Goal: Obtain resource: Obtain resource

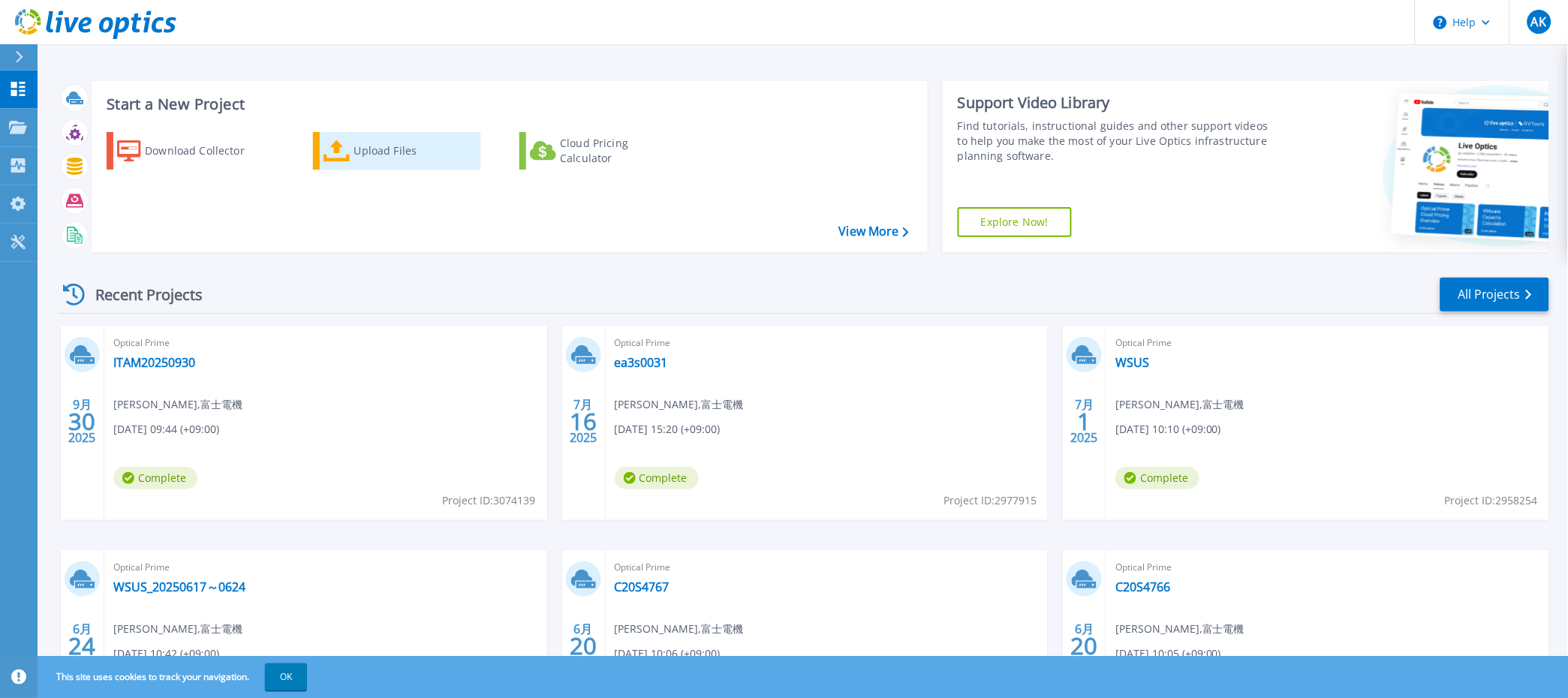
click at [390, 150] on div "Upload Files" at bounding box center [414, 151] width 120 height 30
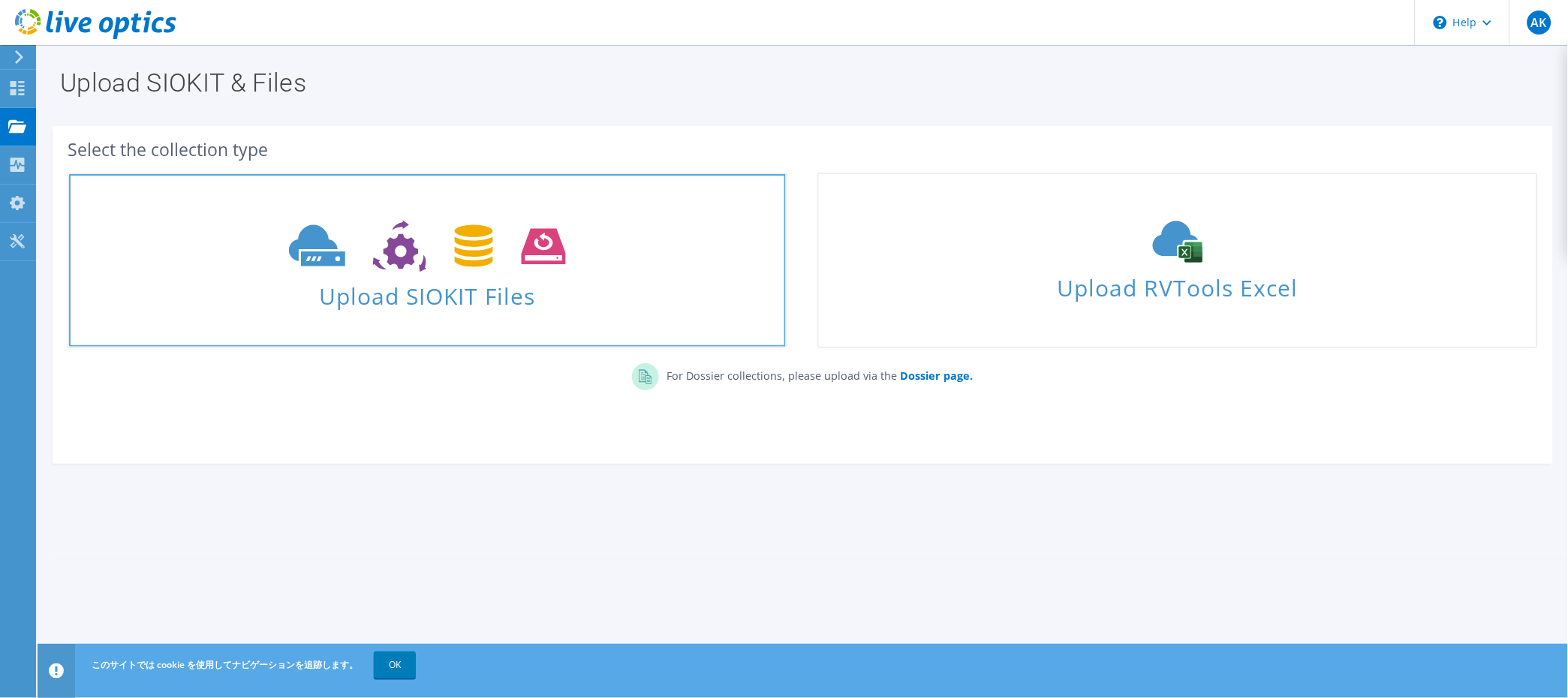
click at [535, 295] on span "Upload SIOKIT Files" at bounding box center [427, 291] width 717 height 33
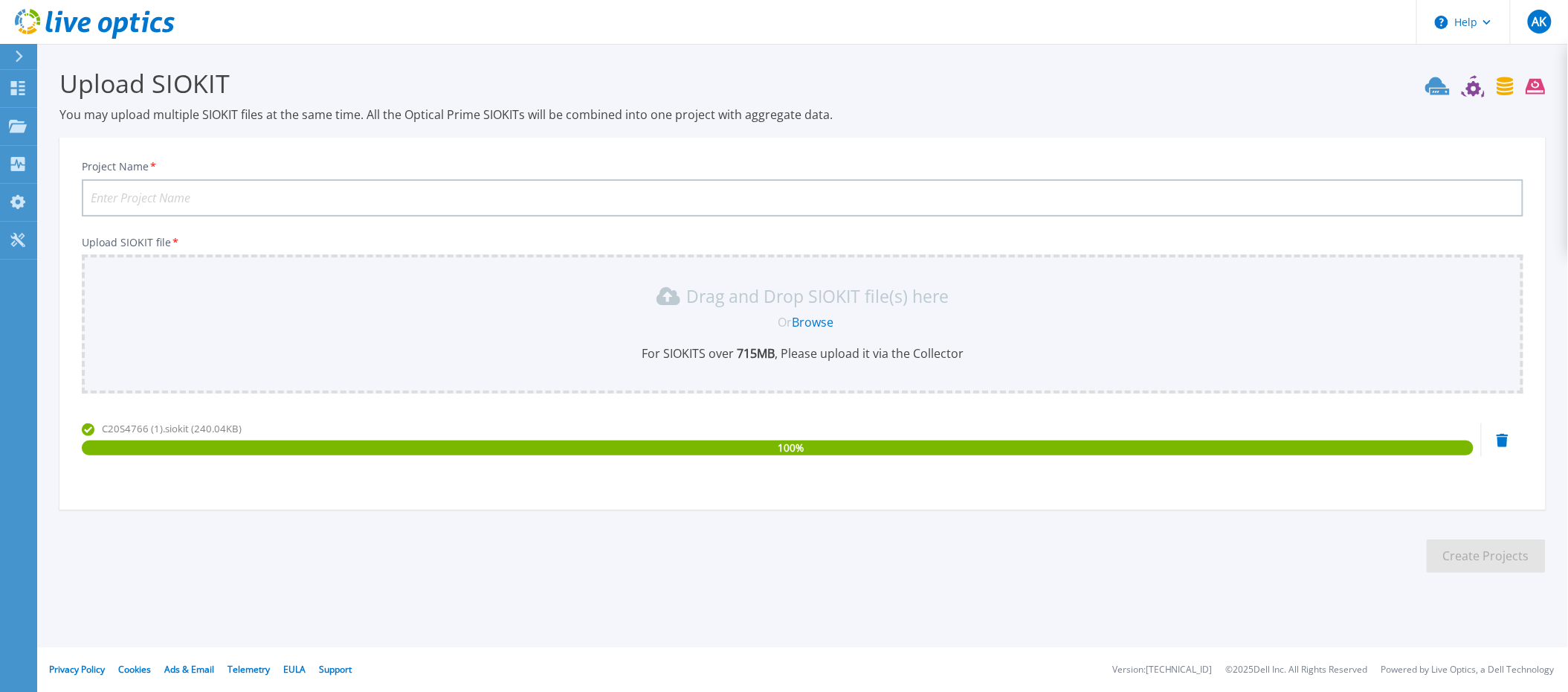
click at [323, 456] on div "C20S4766 (1).siokit (240.04KB) 100 %" at bounding box center [778, 452] width 1392 height 63
click at [325, 450] on div "100 %" at bounding box center [778, 448] width 1392 height 15
click at [178, 188] on input "Project Name *" at bounding box center [802, 198] width 1441 height 37
paste input "C20S4766"
type input "C20S4766"
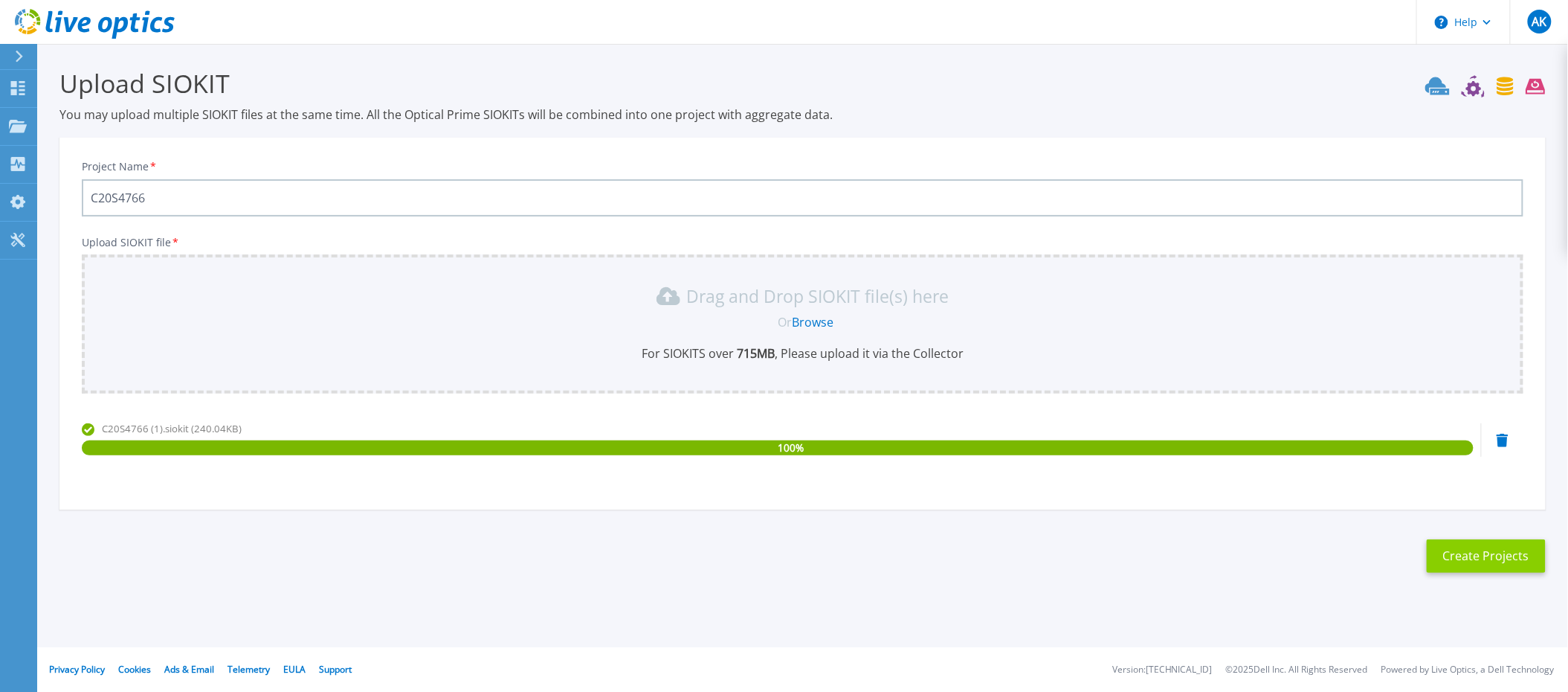
click at [1458, 563] on button "Create Projects" at bounding box center [1486, 556] width 119 height 33
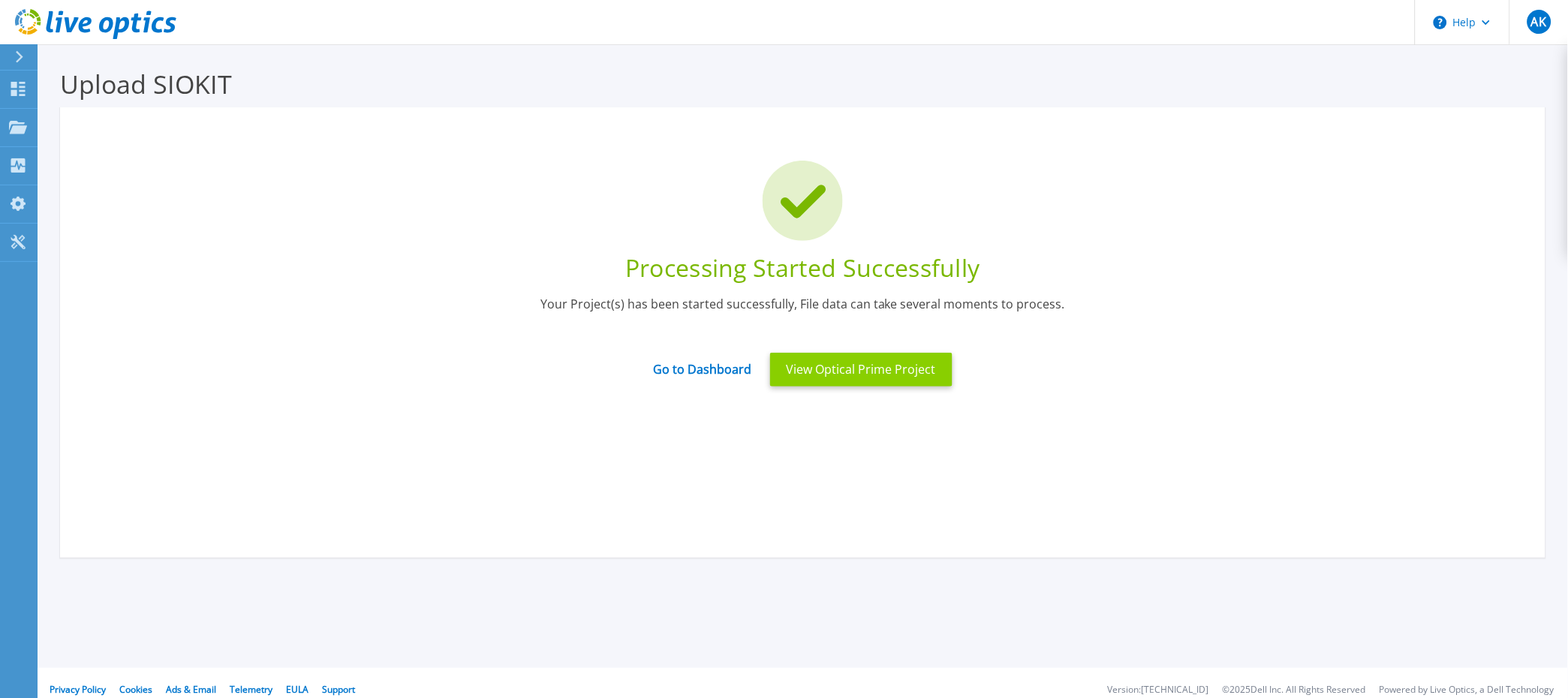
click at [829, 368] on button "View Optical Prime Project" at bounding box center [861, 370] width 182 height 34
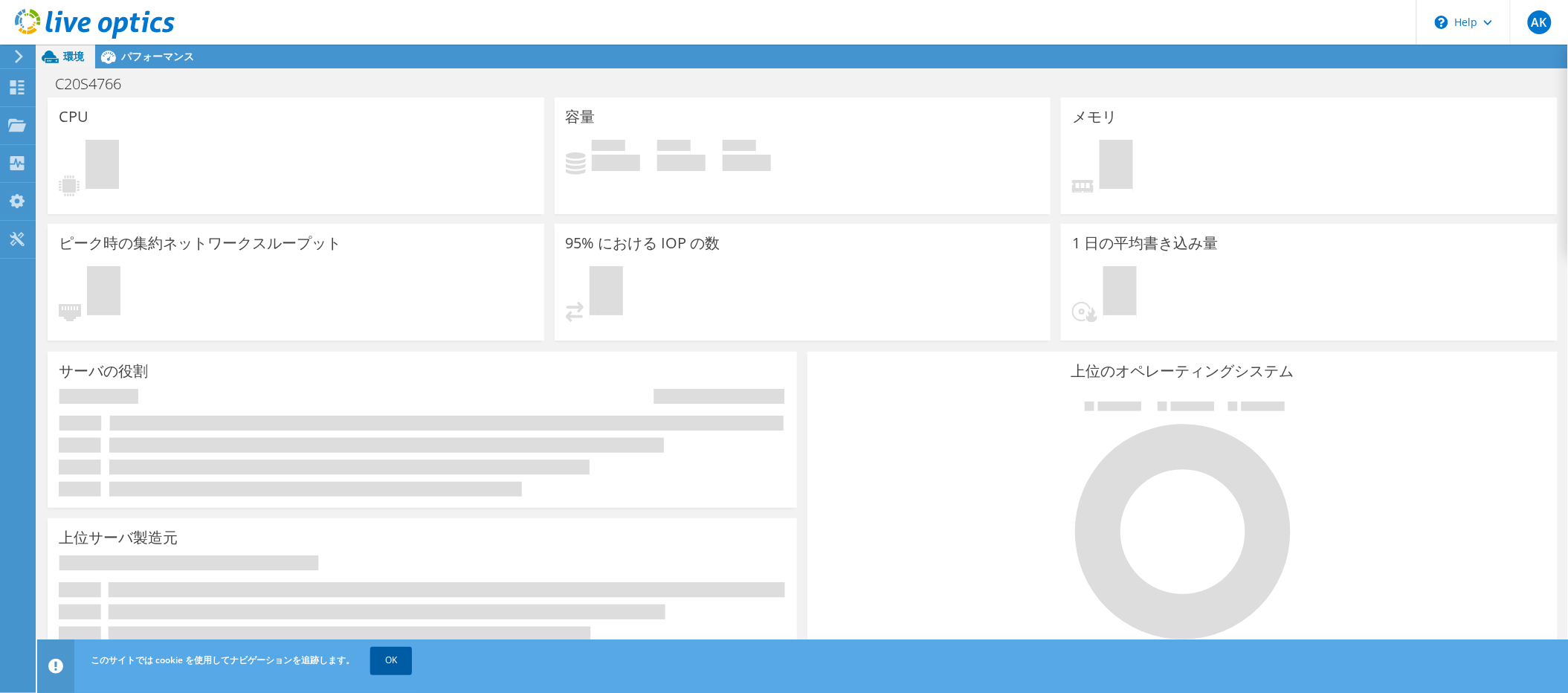
click at [398, 664] on link "OK" at bounding box center [391, 660] width 42 height 27
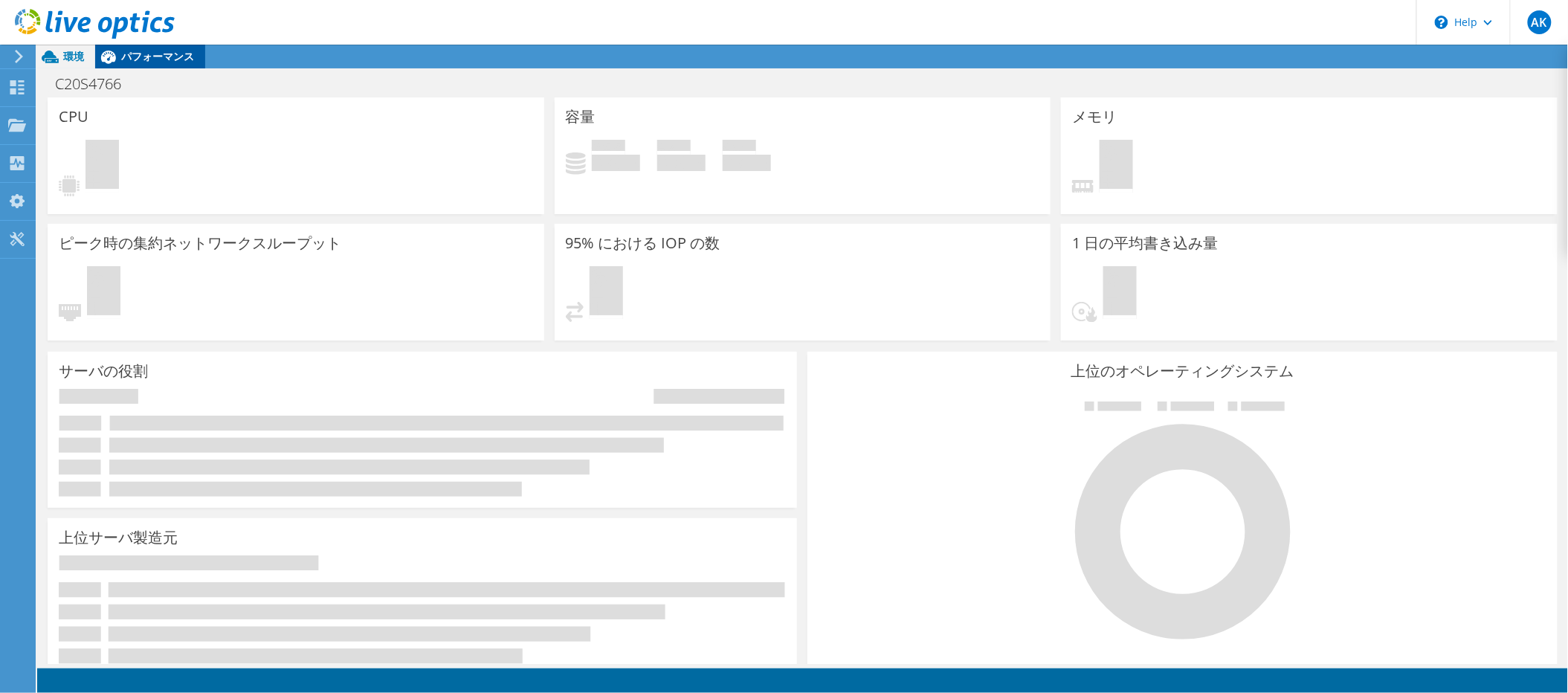
click at [157, 53] on span "パフォーマンス" at bounding box center [157, 55] width 73 height 14
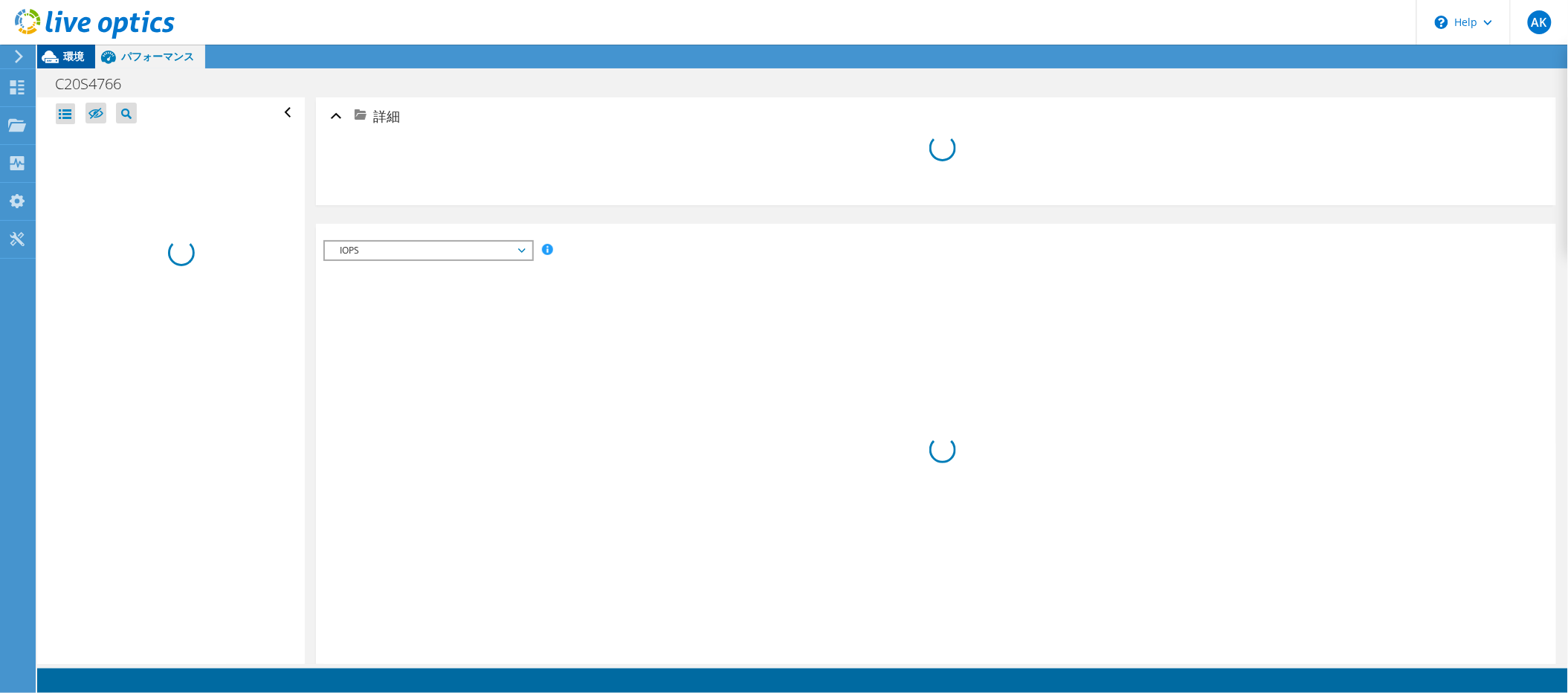
click at [59, 63] on icon at bounding box center [50, 56] width 26 height 26
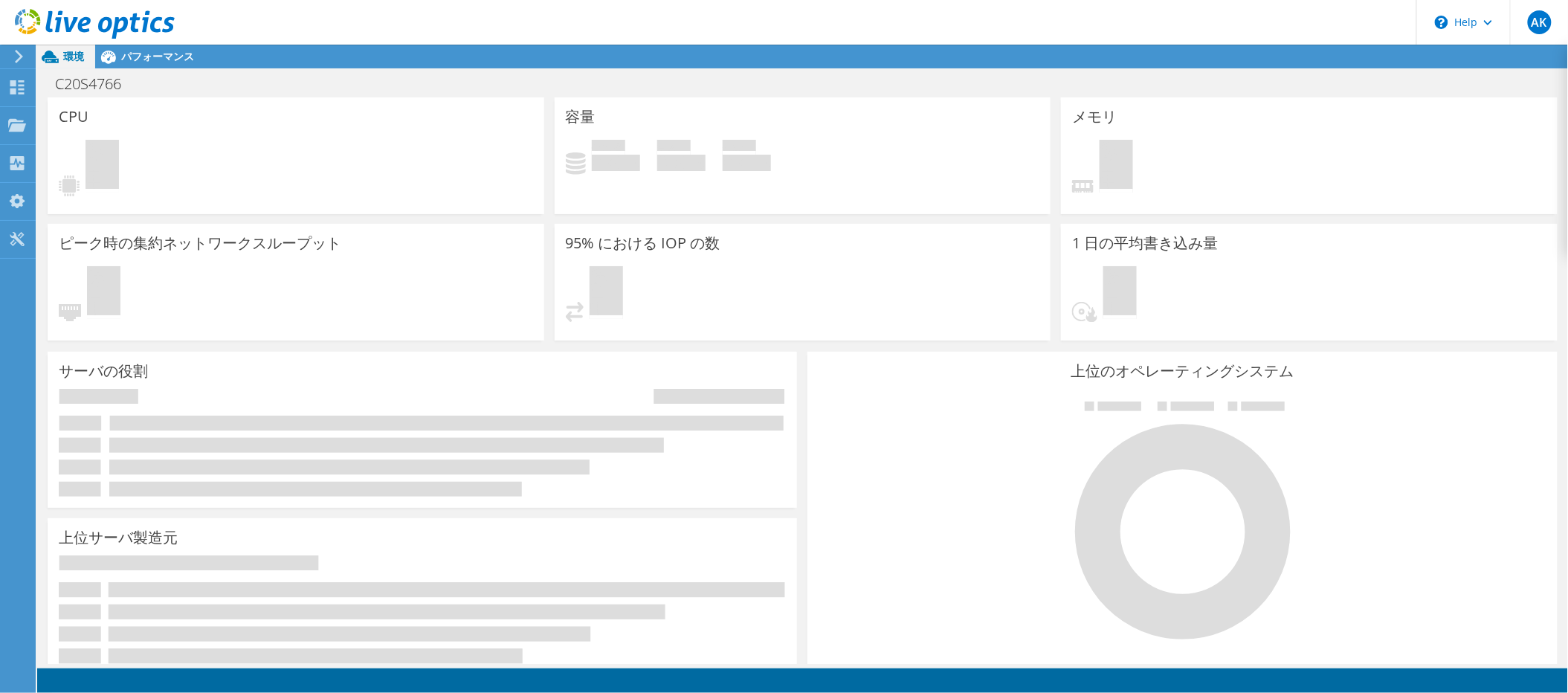
click at [256, 131] on div "CPU 保留中" at bounding box center [295, 155] width 496 height 116
click at [67, 85] on h1 "C20S4766" at bounding box center [96, 84] width 96 height 17
click at [78, 124] on h3 "CPU" at bounding box center [74, 116] width 30 height 17
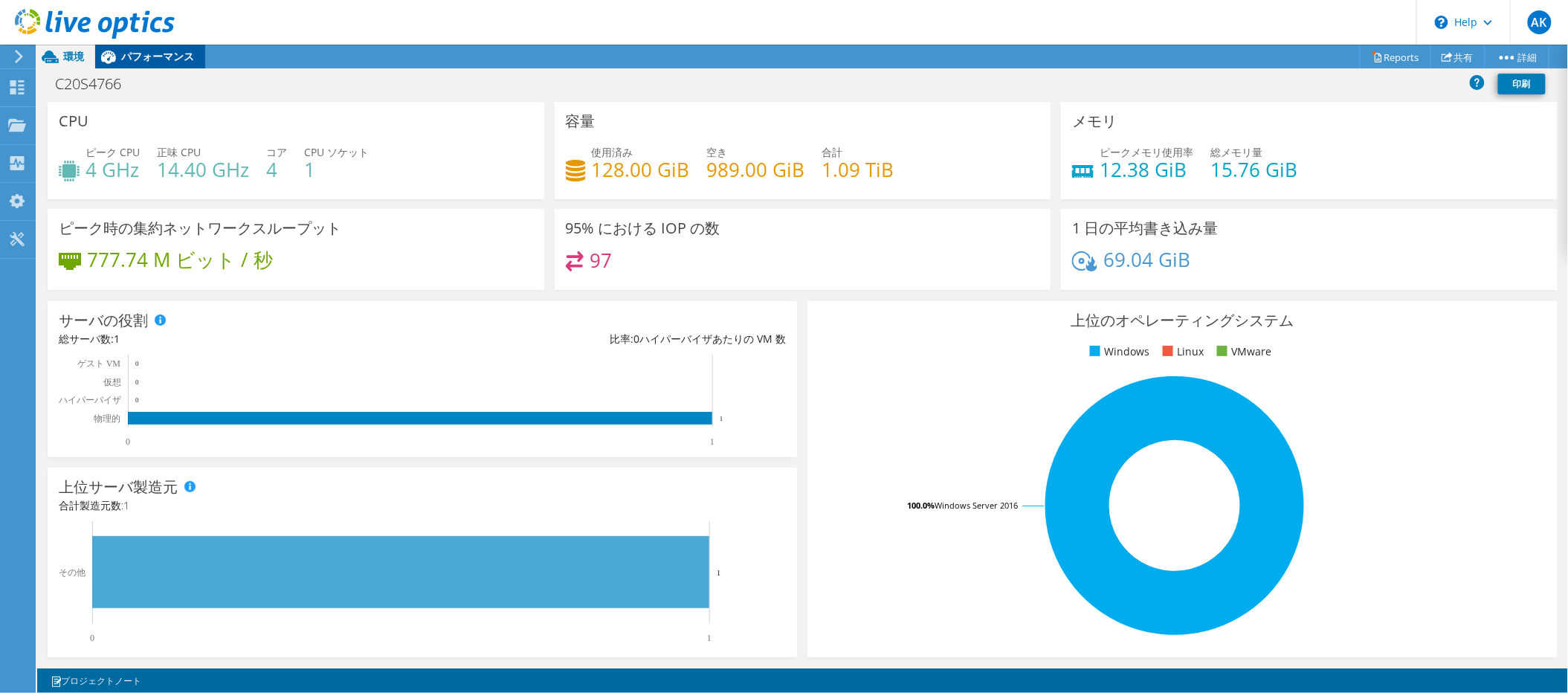
click at [135, 55] on span "パフォーマンス" at bounding box center [157, 55] width 73 height 14
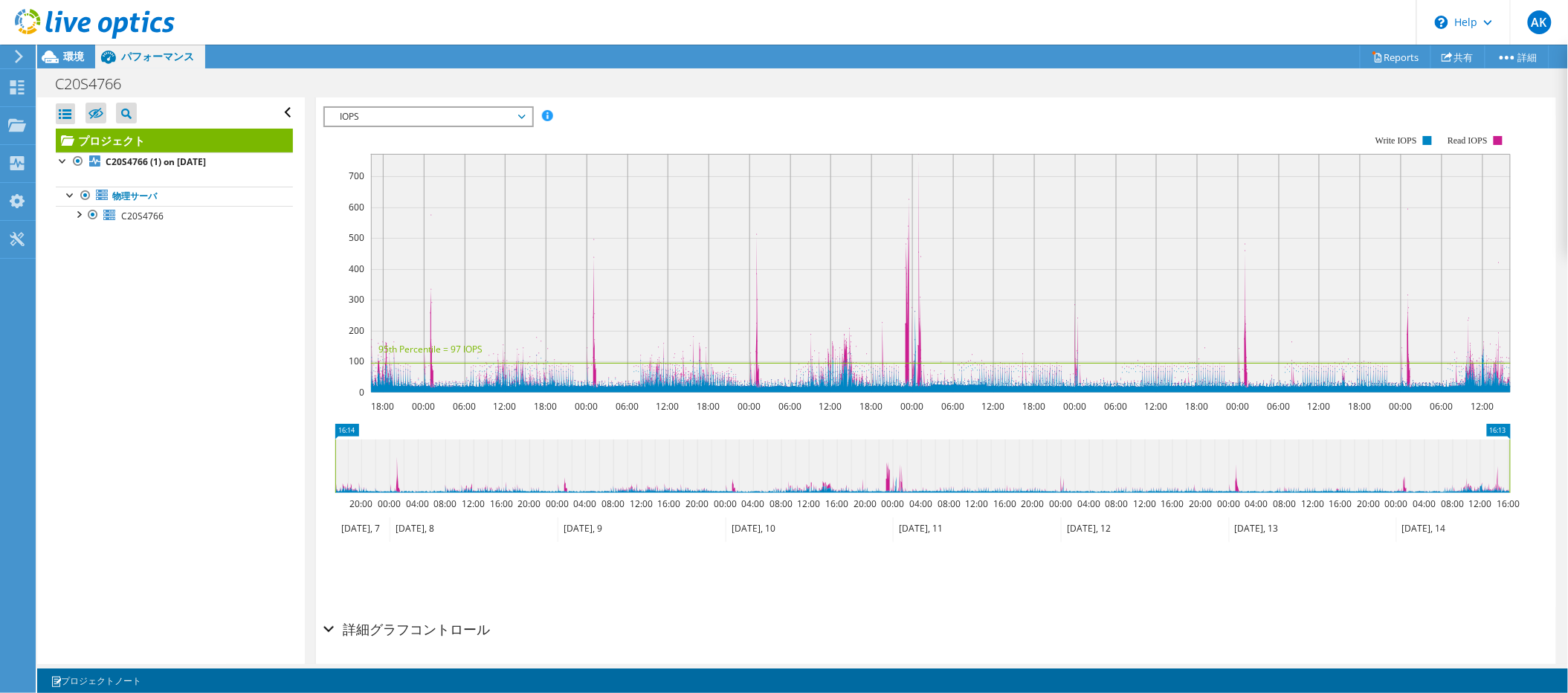
scroll to position [198, 0]
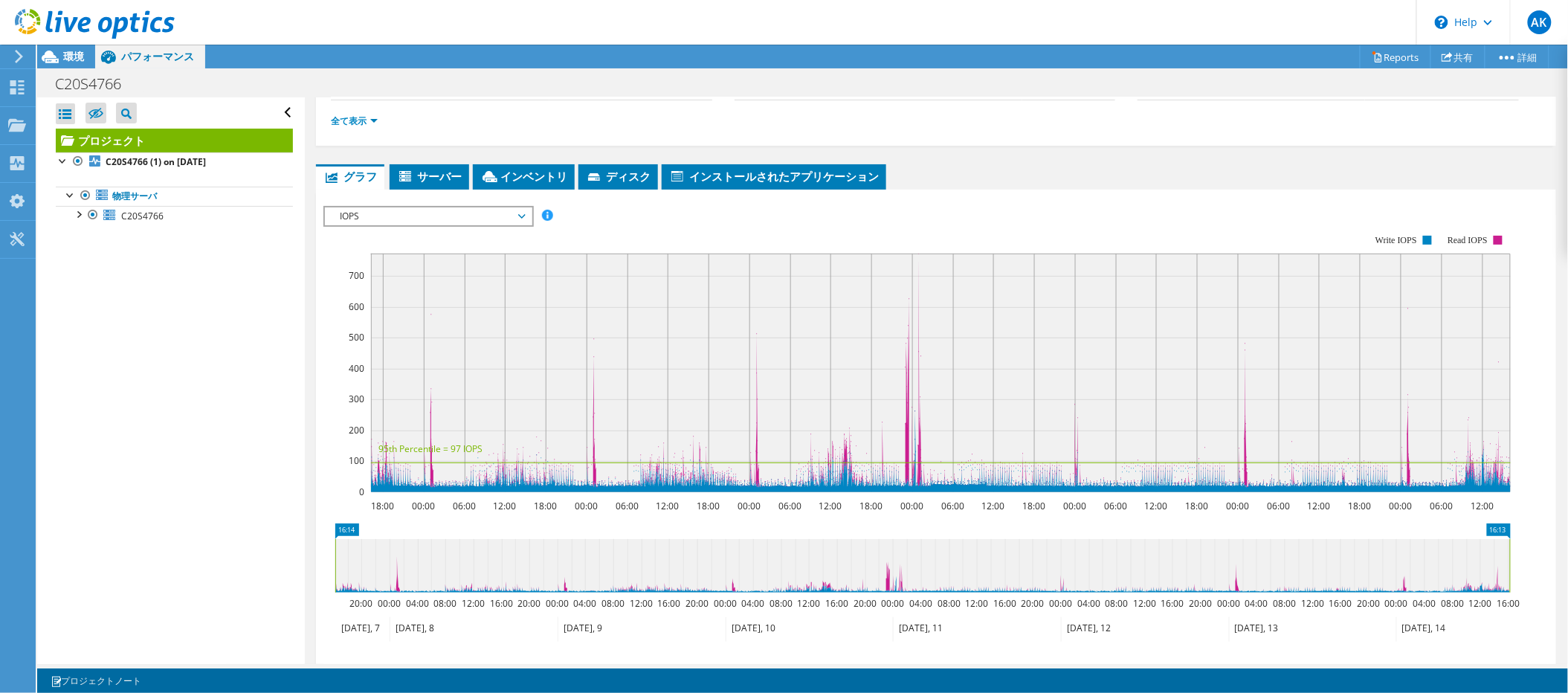
click at [489, 215] on span "IOPS" at bounding box center [428, 215] width 191 height 18
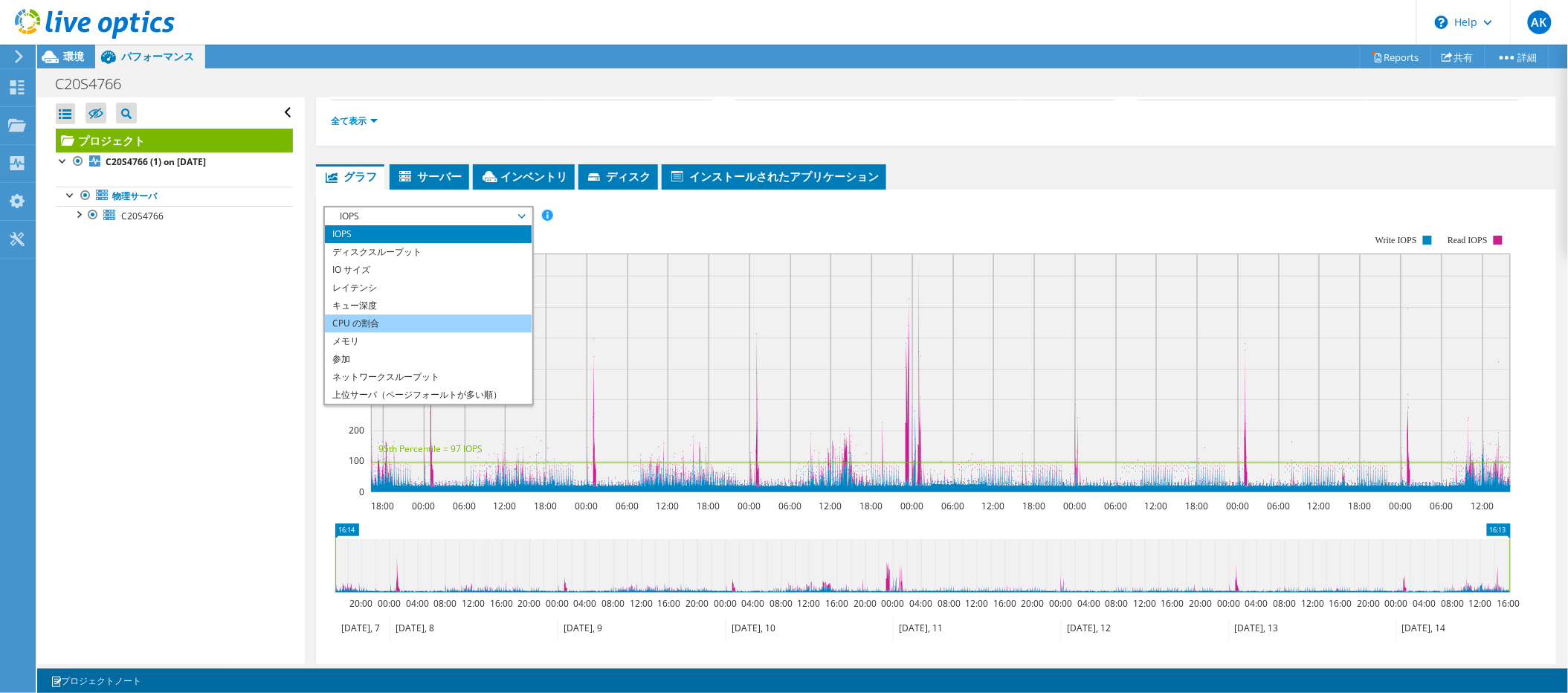
click at [375, 328] on li "CPU の割合" at bounding box center [427, 322] width 206 height 18
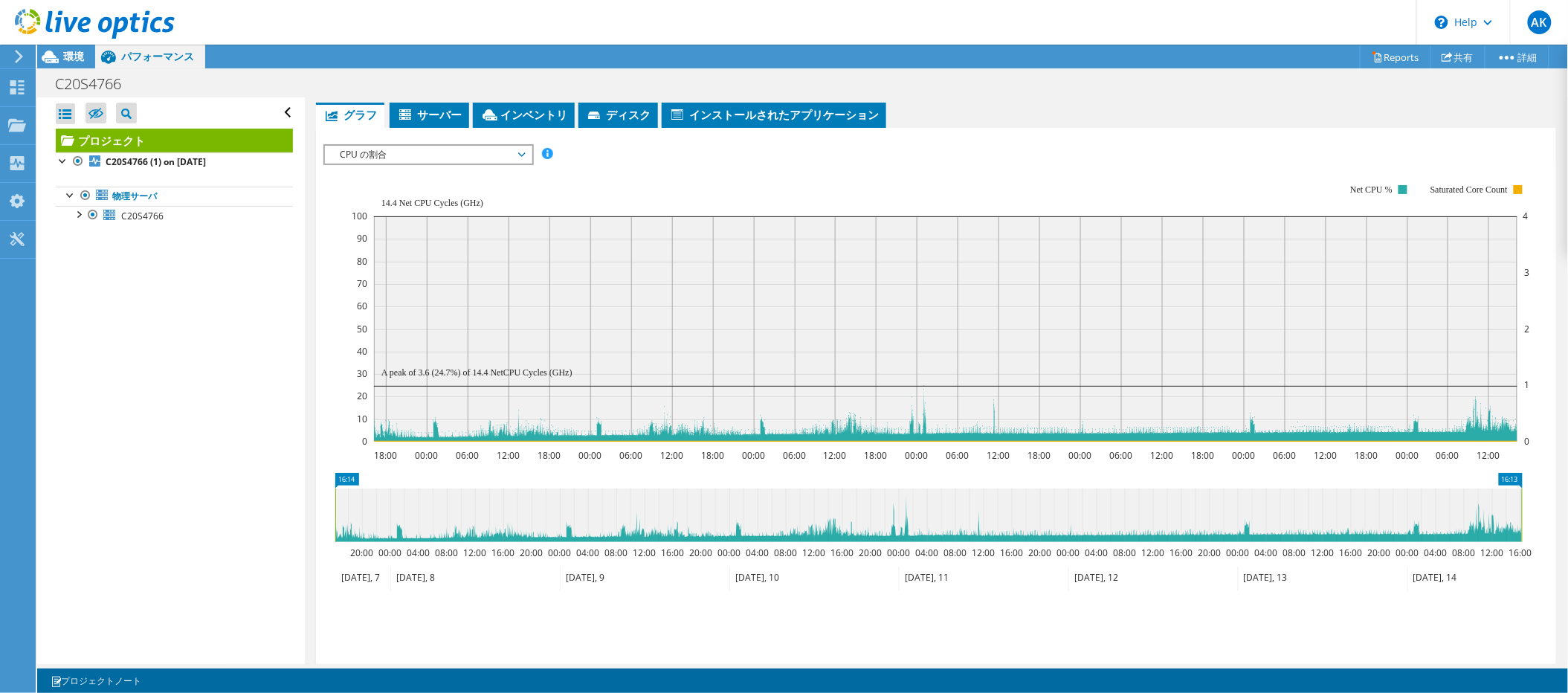
scroll to position [161, 0]
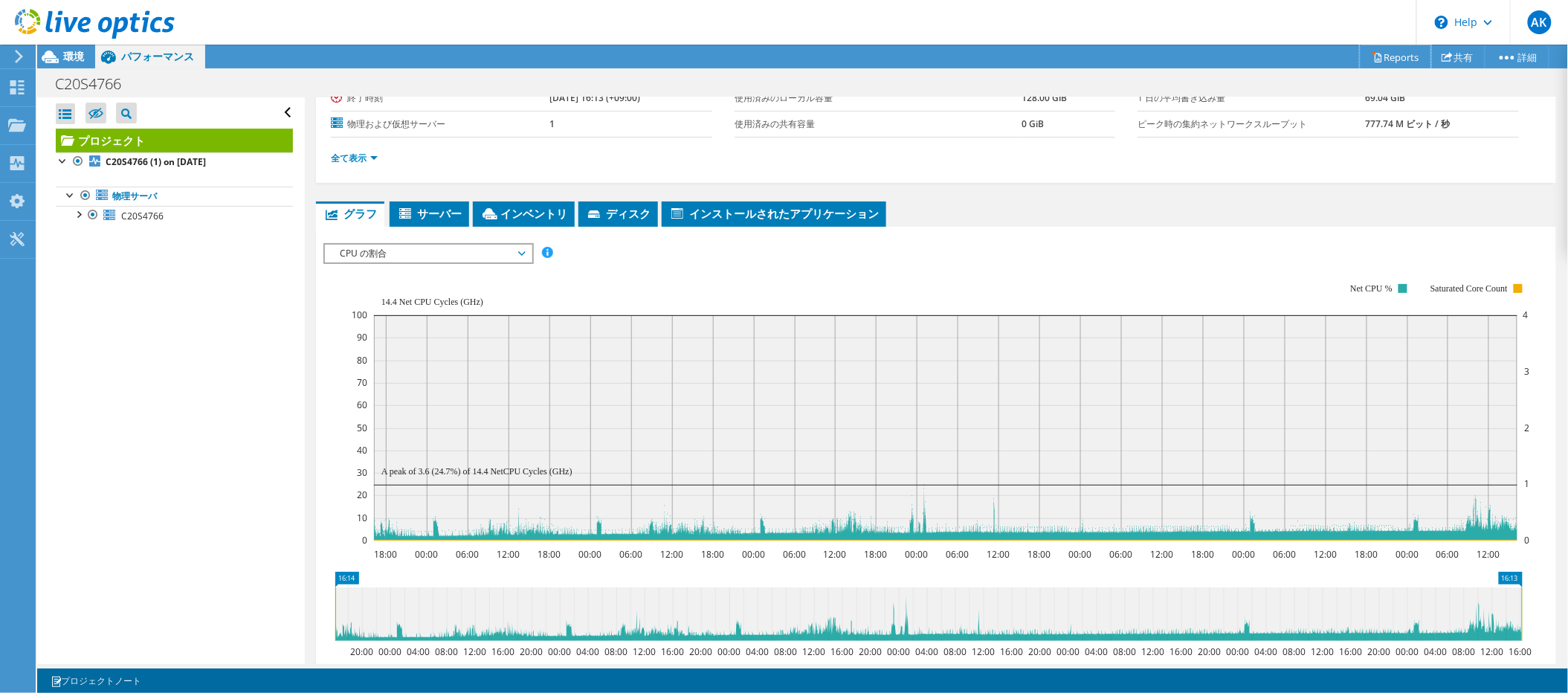
click at [1415, 59] on link "Reports" at bounding box center [1395, 56] width 71 height 23
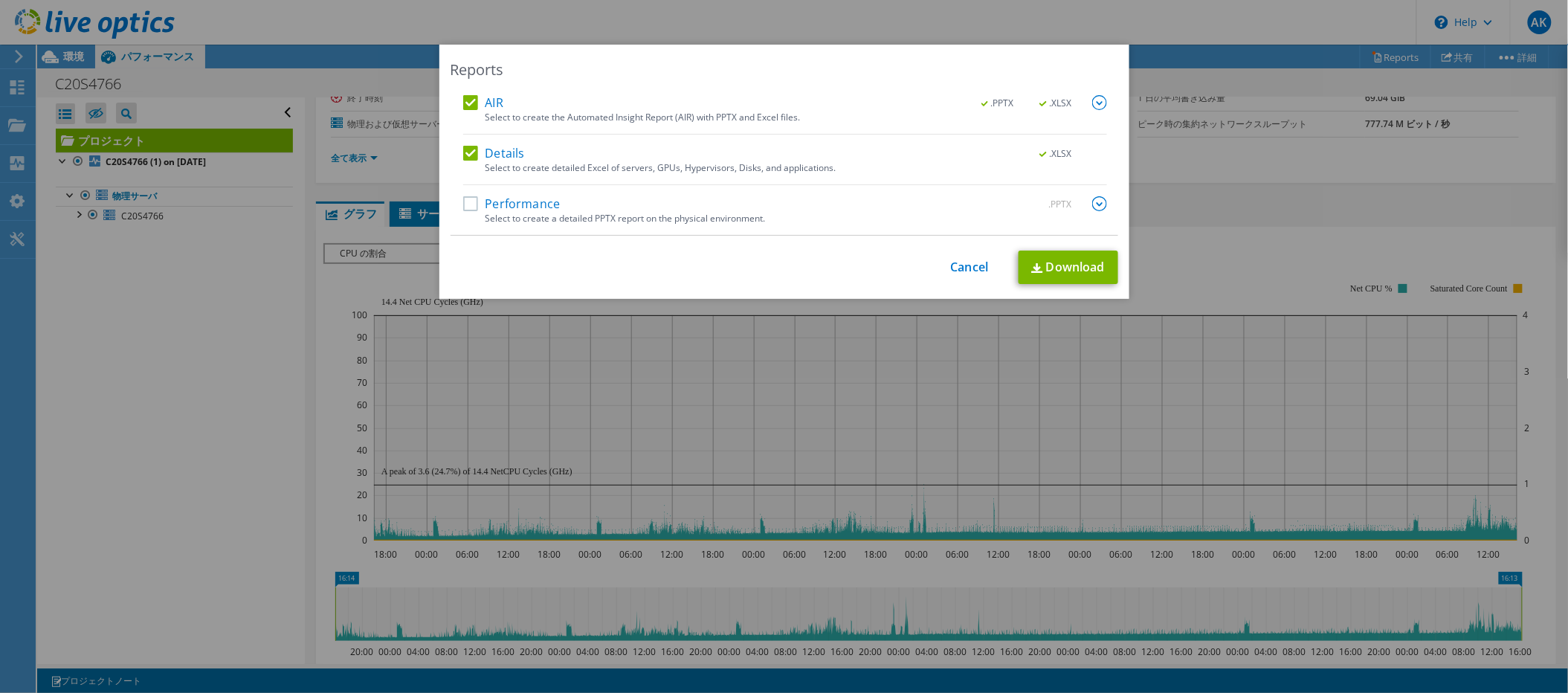
click at [530, 207] on label "Performance" at bounding box center [511, 203] width 97 height 15
click at [0, 0] on input "Performance" at bounding box center [0, 0] width 0 height 0
click at [1093, 205] on img at bounding box center [1099, 203] width 15 height 15
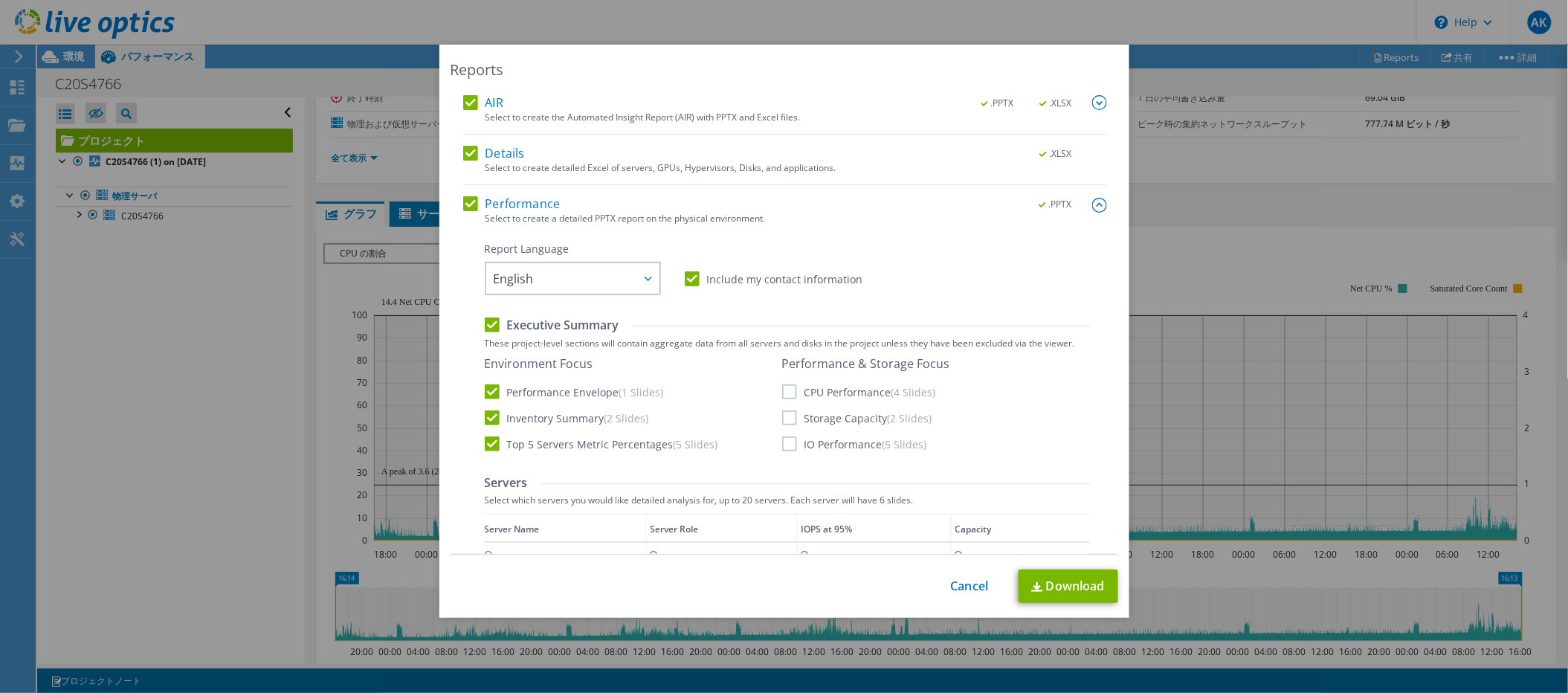
click at [808, 393] on label "CPU Performance (4 Slides)" at bounding box center [859, 392] width 153 height 15
click at [0, 0] on input "CPU Performance (4 Slides)" at bounding box center [0, 0] width 0 height 0
click at [806, 417] on label "Storage Capacity (2 Slides)" at bounding box center [857, 418] width 150 height 15
click at [0, 0] on input "Storage Capacity (2 Slides)" at bounding box center [0, 0] width 0 height 0
click at [805, 434] on div "Performance & Storage Focus CPU Performance (4 Slides) Storage Capacity (2 Slid…" at bounding box center [866, 403] width 168 height 95
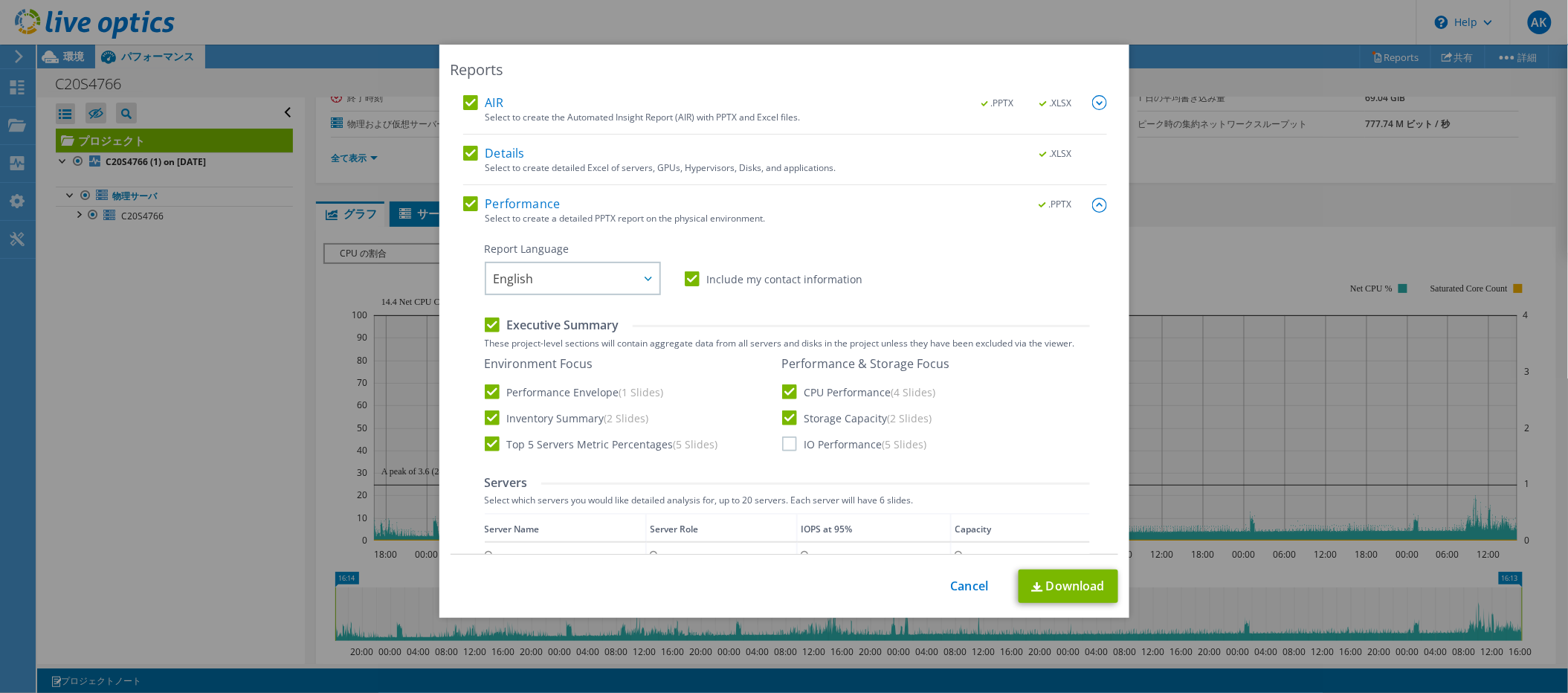
click at [805, 441] on label "IO Performance (5 Slides)" at bounding box center [854, 444] width 145 height 15
click at [0, 0] on input "IO Performance (5 Slides)" at bounding box center [0, 0] width 0 height 0
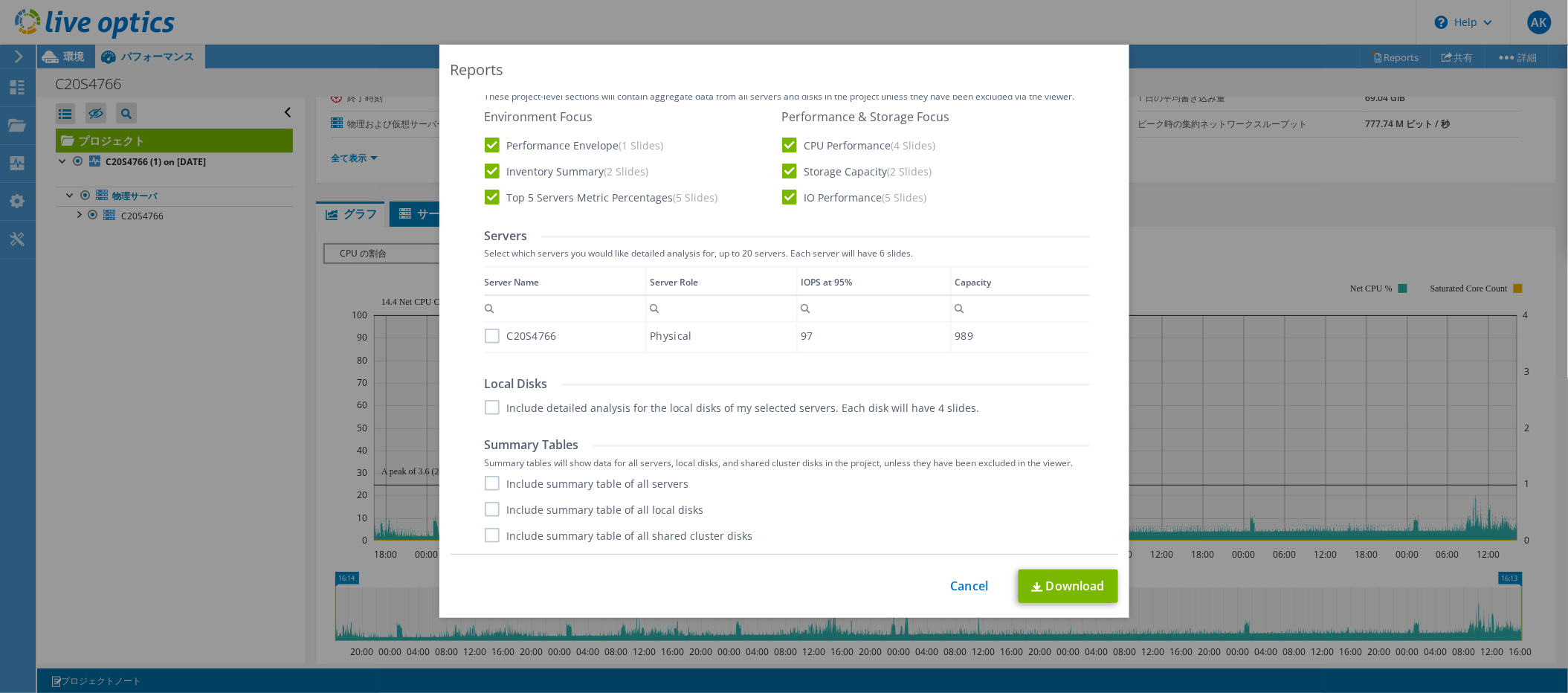
click at [595, 484] on label "Include summary table of all servers" at bounding box center [586, 483] width 204 height 15
click at [0, 0] on input "Include summary table of all servers" at bounding box center [0, 0] width 0 height 0
click at [537, 401] on label "Include detailed analysis for the local disks of my selected servers. Each disk…" at bounding box center [732, 407] width 496 height 15
click at [0, 0] on input "Include detailed analysis for the local disks of my selected servers. Each disk…" at bounding box center [0, 0] width 0 height 0
click at [574, 517] on div "Include summary table of all servers Include summary table of all local disks I…" at bounding box center [787, 509] width 606 height 67
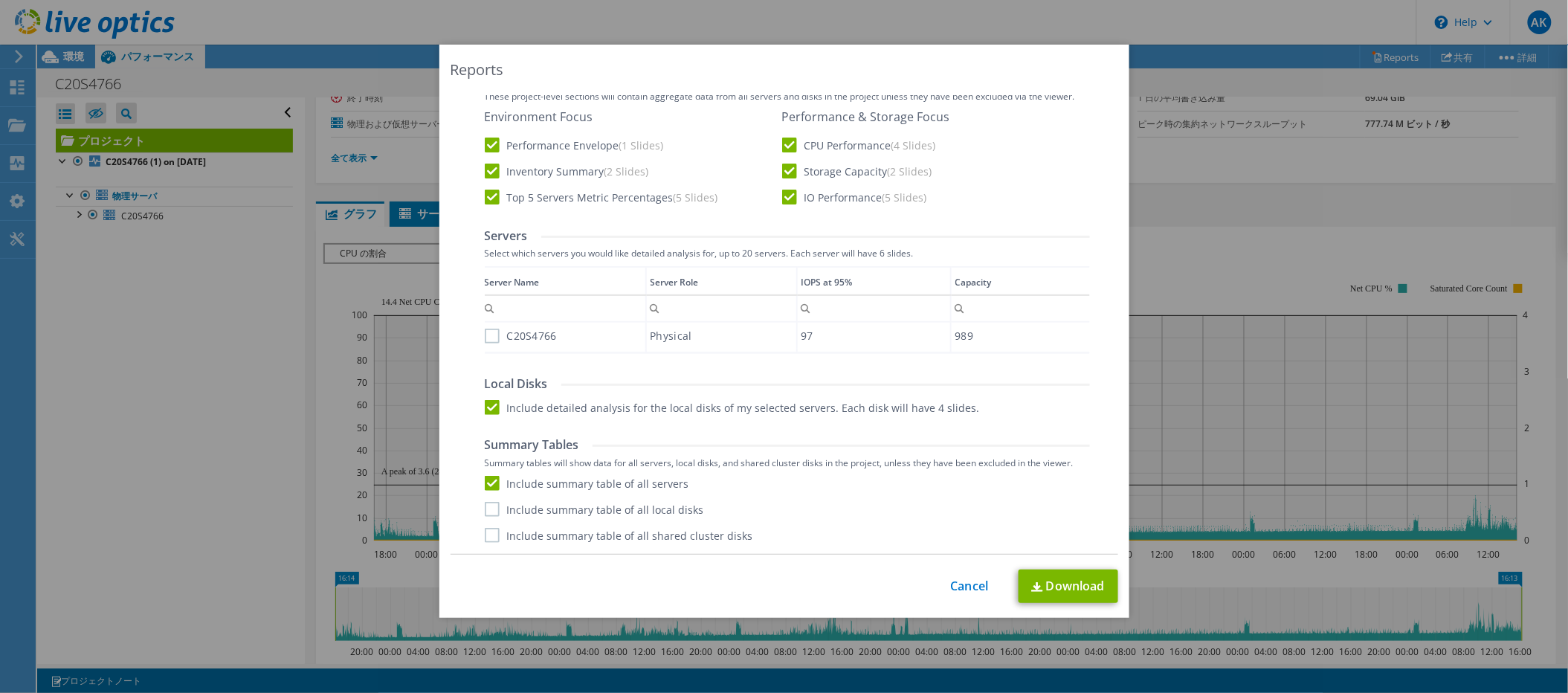
drag, startPoint x: 582, startPoint y: 542, endPoint x: 583, endPoint y: 553, distance: 11.0
click at [583, 553] on div "Performance .PPTX Select to create a detailed PPTX report on the physical envir…" at bounding box center [785, 251] width 644 height 604
click at [575, 504] on label "Include summary table of all local disks" at bounding box center [594, 509] width 219 height 15
click at [0, 0] on input "Include summary table of all local disks" at bounding box center [0, 0] width 0 height 0
click at [581, 530] on label "Include summary table of all shared cluster disks" at bounding box center [619, 535] width 268 height 15
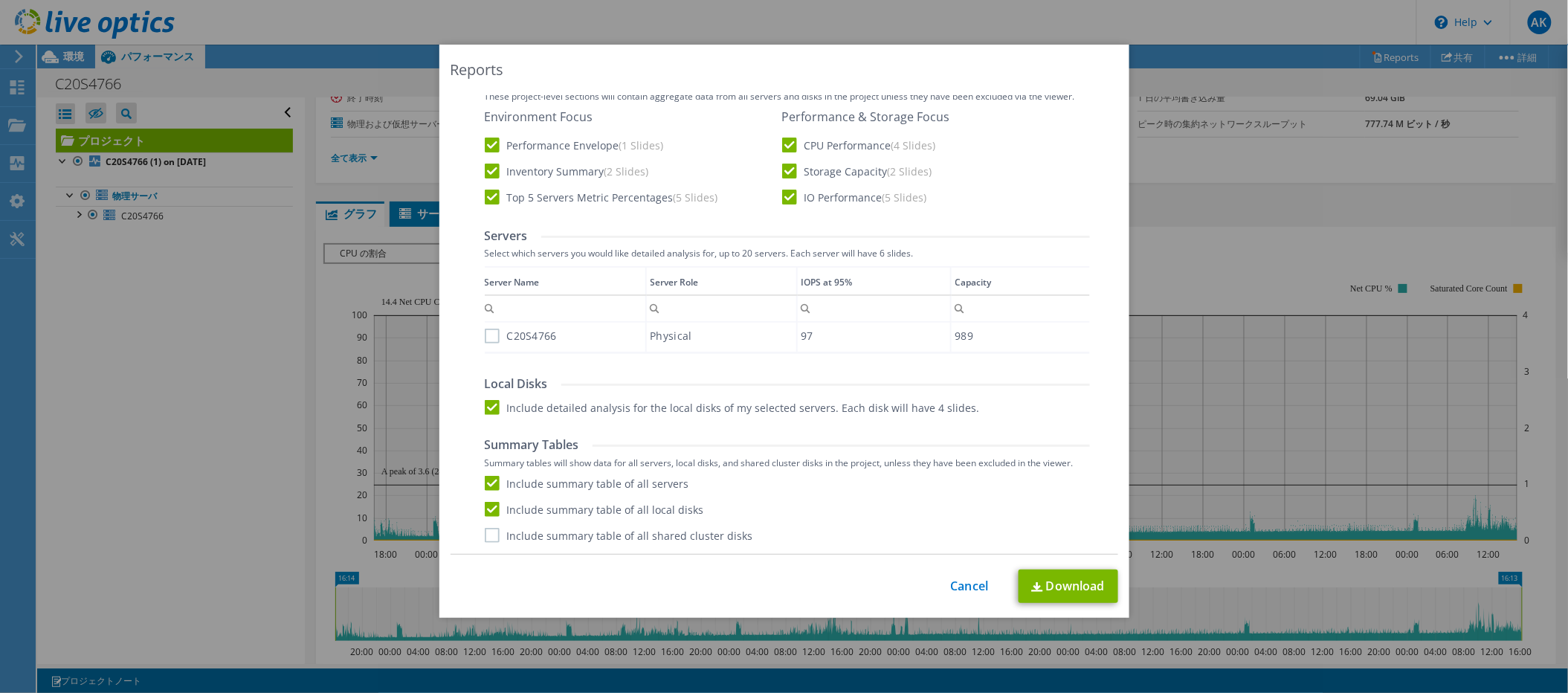
click at [0, 0] on input "Include summary table of all shared cluster disks" at bounding box center [0, 0] width 0 height 0
click at [484, 317] on td "Column Server Name, Filter cell" at bounding box center [565, 308] width 162 height 27
click at [484, 340] on div "C20S4766" at bounding box center [565, 335] width 161 height 26
click at [487, 328] on label "C20S4766" at bounding box center [521, 335] width 72 height 15
click at [0, 0] on input "C20S4766" at bounding box center [0, 0] width 0 height 0
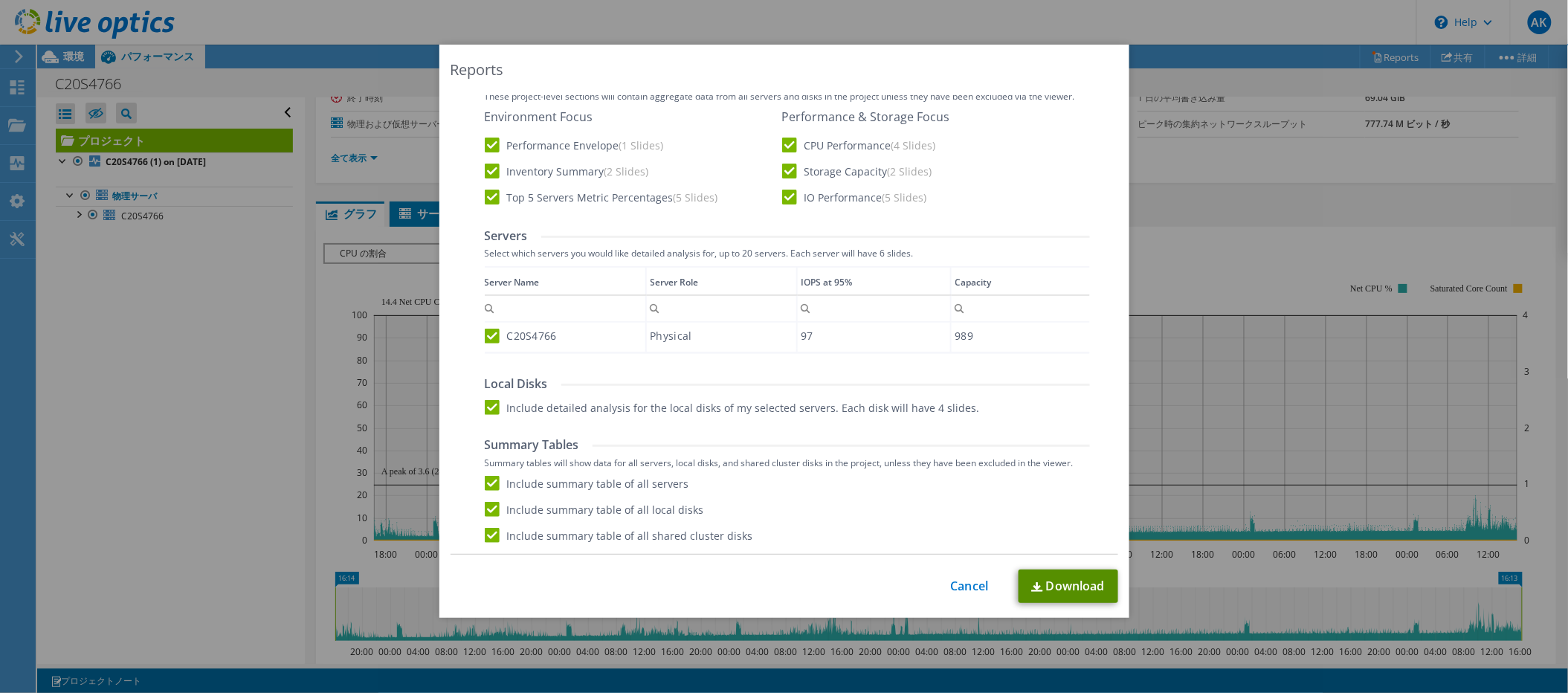
click at [1036, 587] on link "Download" at bounding box center [1069, 586] width 100 height 33
click at [1257, 461] on div "Reports AIR .PPTX .XLSX Select to create the Automated Insight Report (AIR) wit…" at bounding box center [784, 346] width 1568 height 603
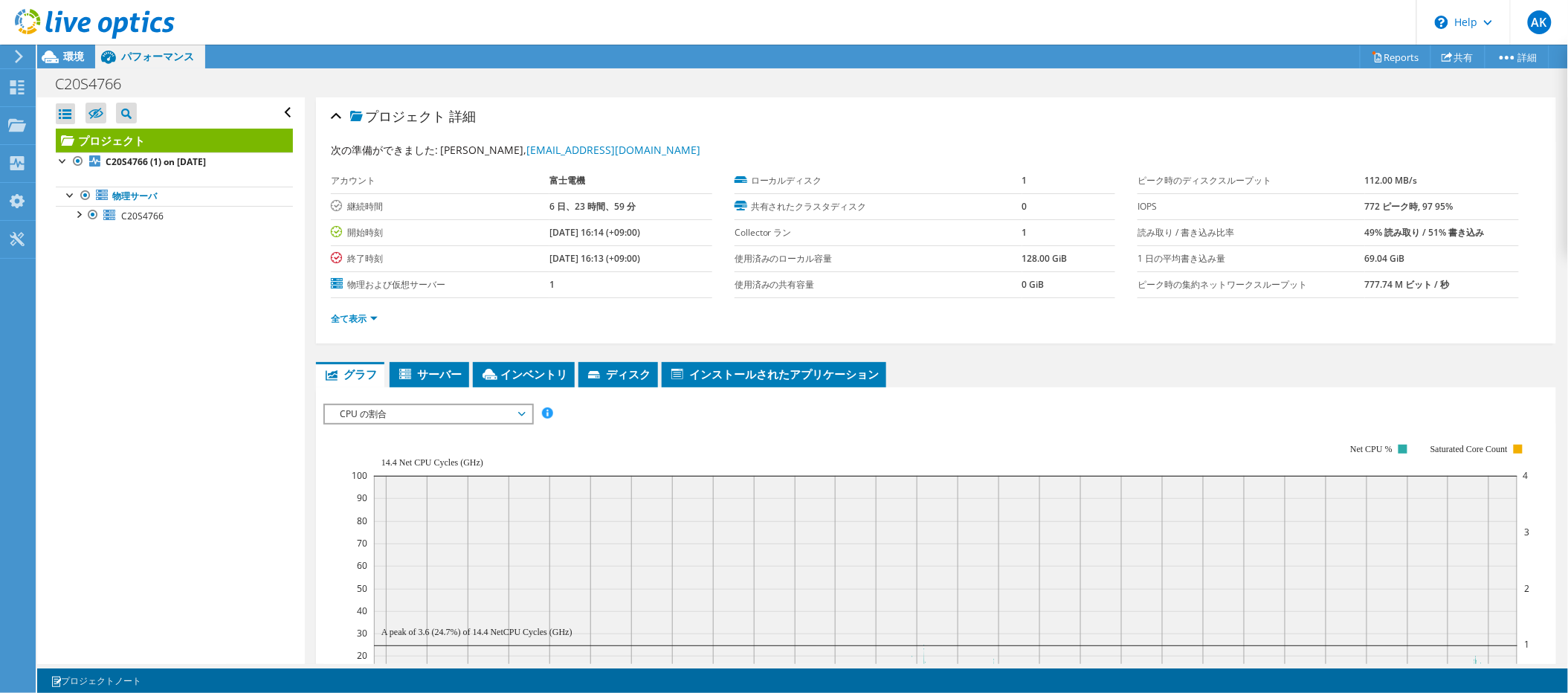
scroll to position [298, 0]
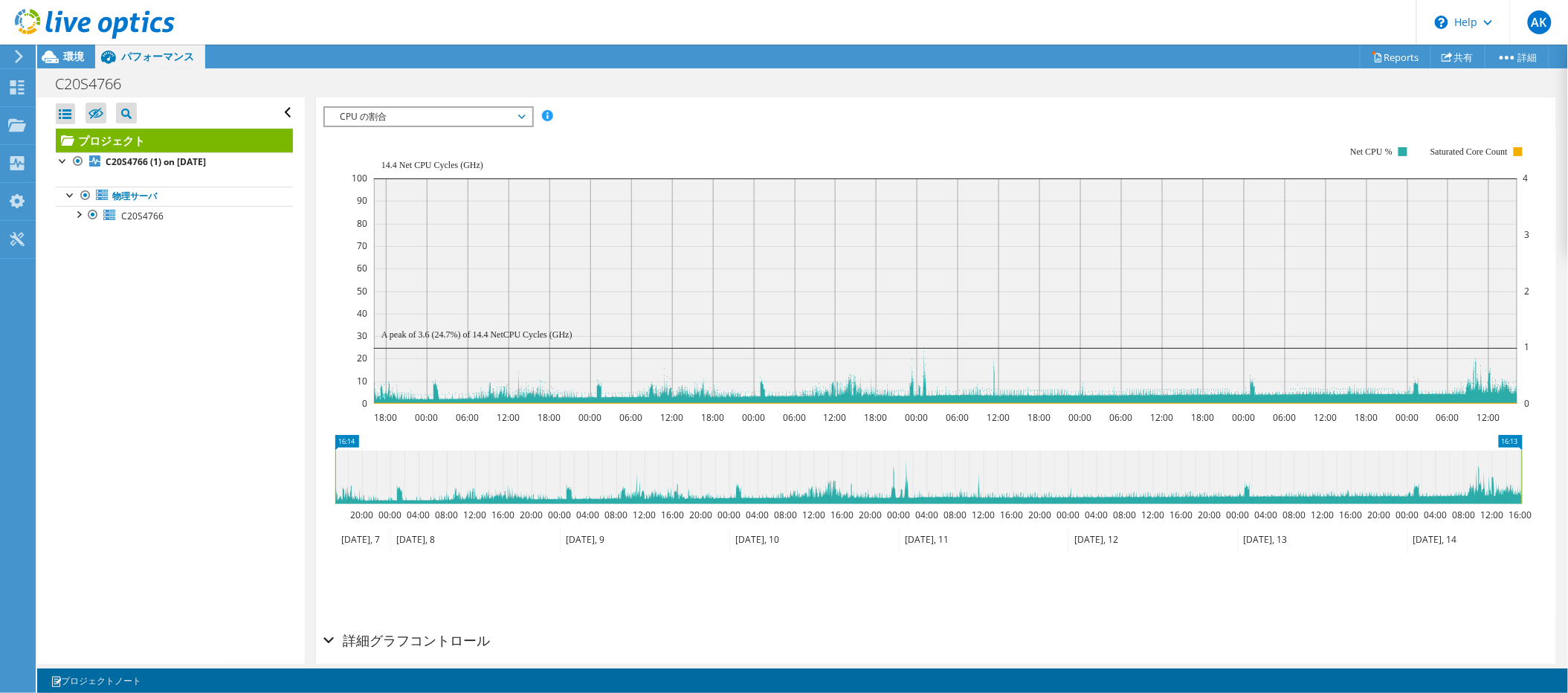
click at [349, 347] on icon "18:00 00:00 06:00 12:00 18:00 00:00 06:00 12:00 18:00 00:00 06:00 12:00 18:00 0…" at bounding box center [928, 275] width 1210 height 298
click at [145, 537] on div "すべて開く すべて閉じる 除外されたノードを非表示 プロジェクトツリーフィルタ" at bounding box center [170, 380] width 267 height 566
click at [17, 51] on use at bounding box center [18, 56] width 8 height 13
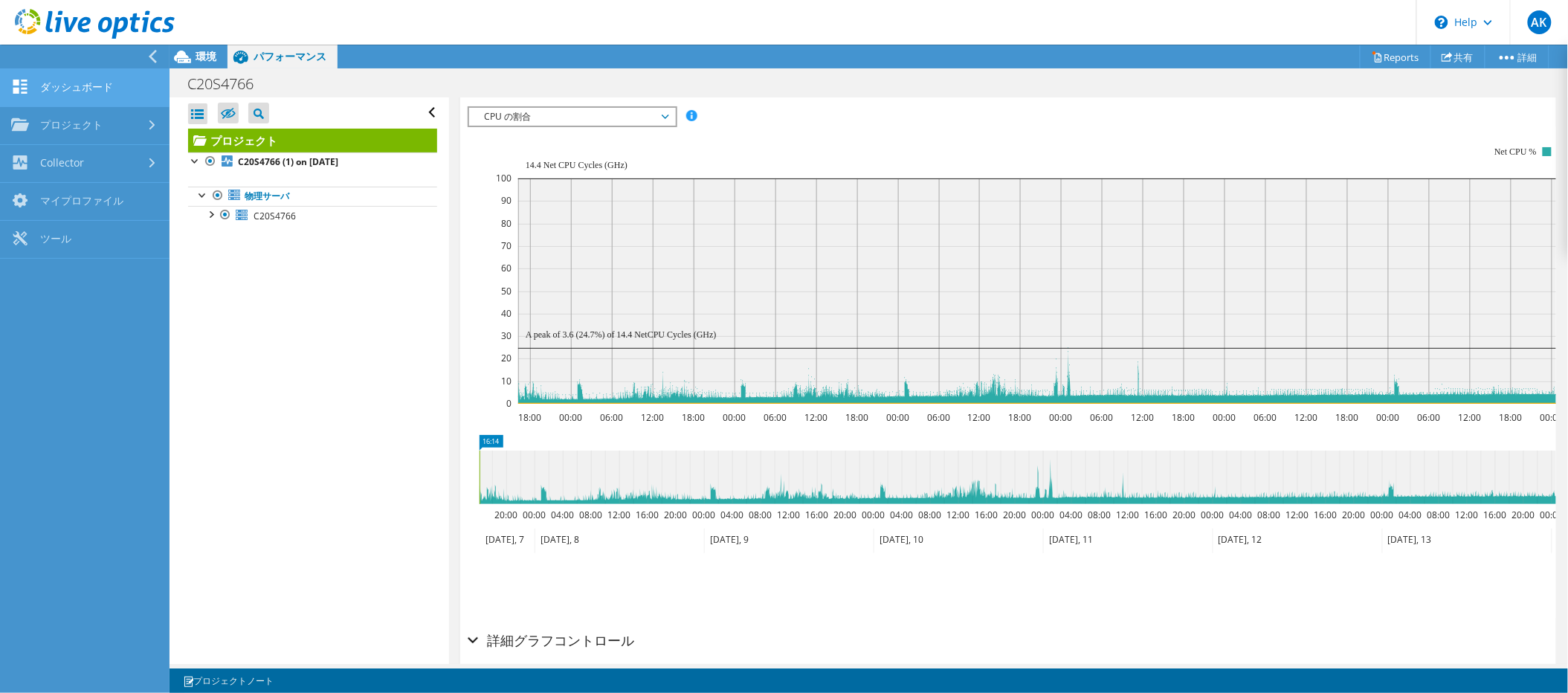
click at [89, 89] on link "ダッシュボード" at bounding box center [84, 88] width 169 height 38
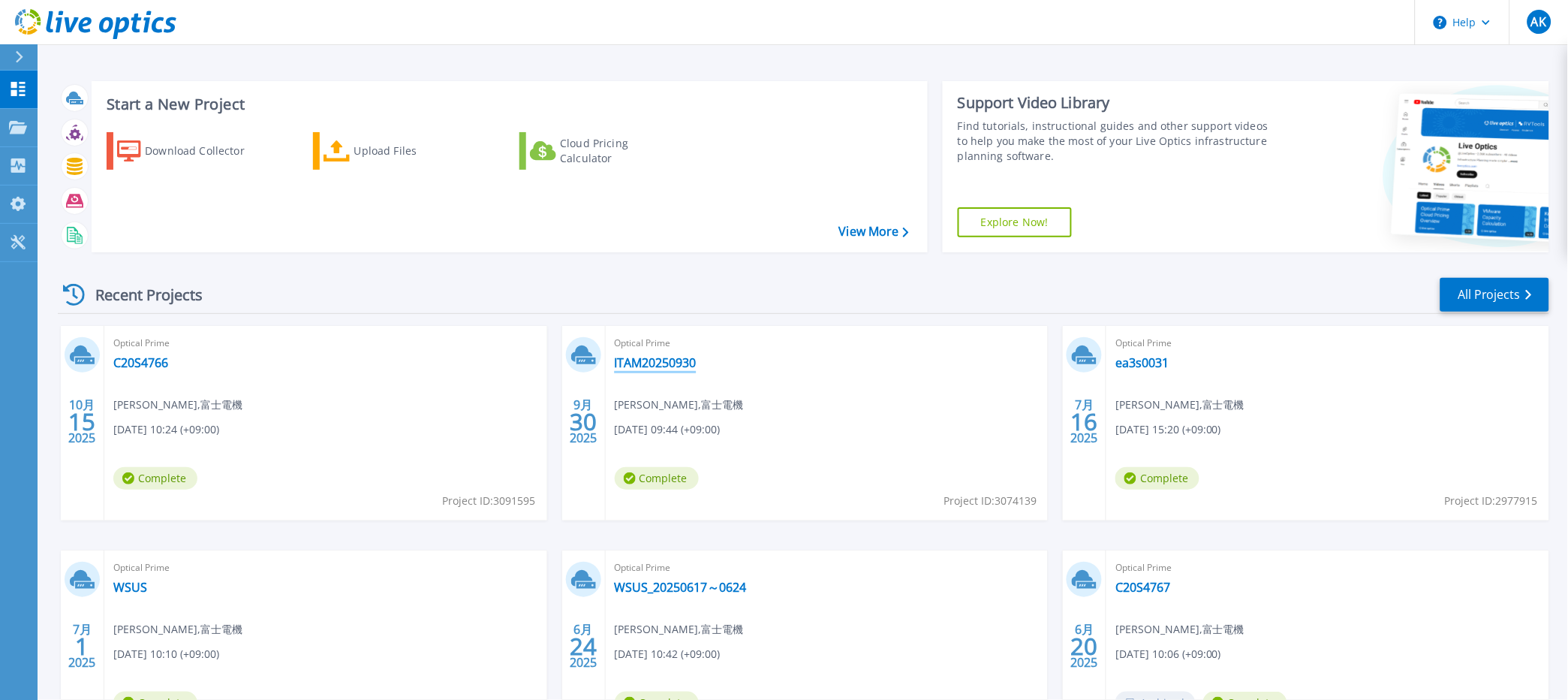
click at [645, 370] on link "ITAM20250930" at bounding box center [656, 362] width 82 height 15
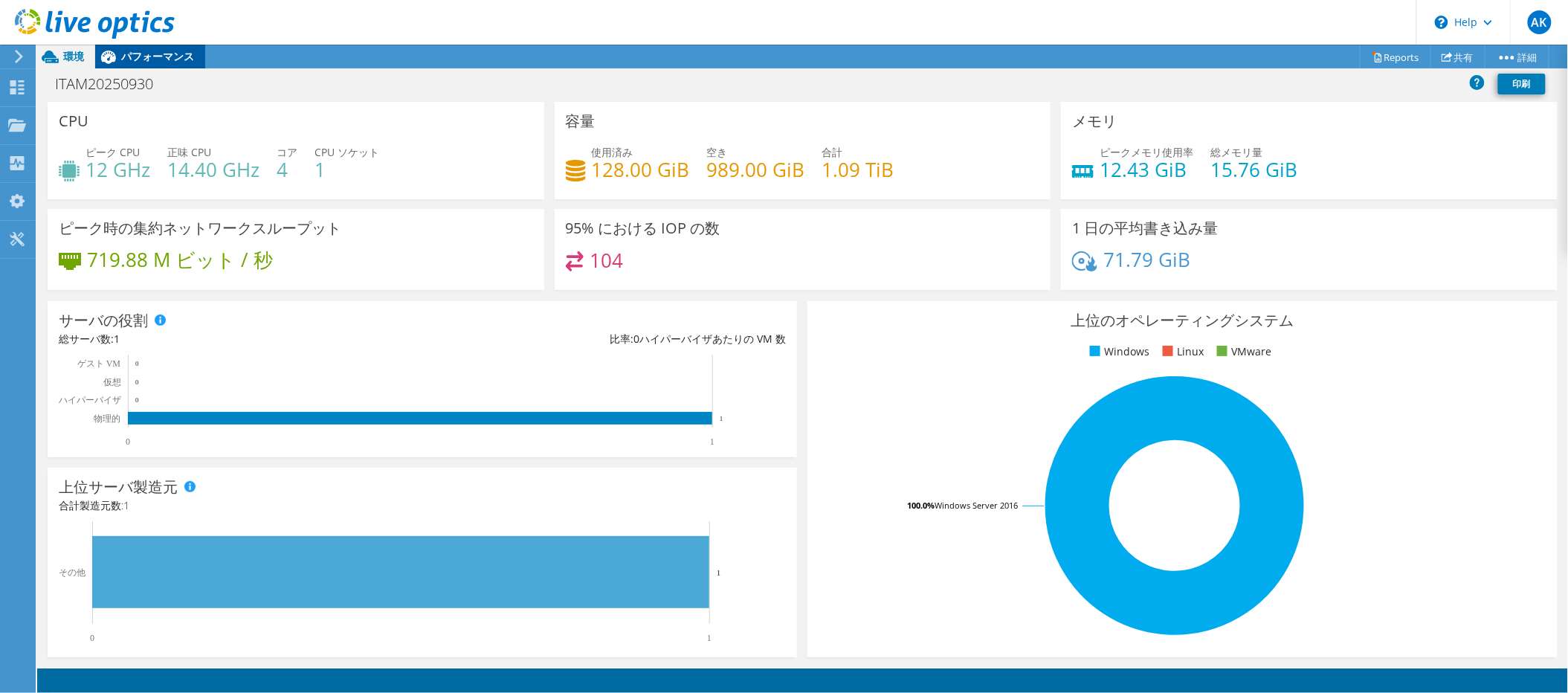
click at [140, 55] on span "パフォーマンス" at bounding box center [157, 55] width 73 height 14
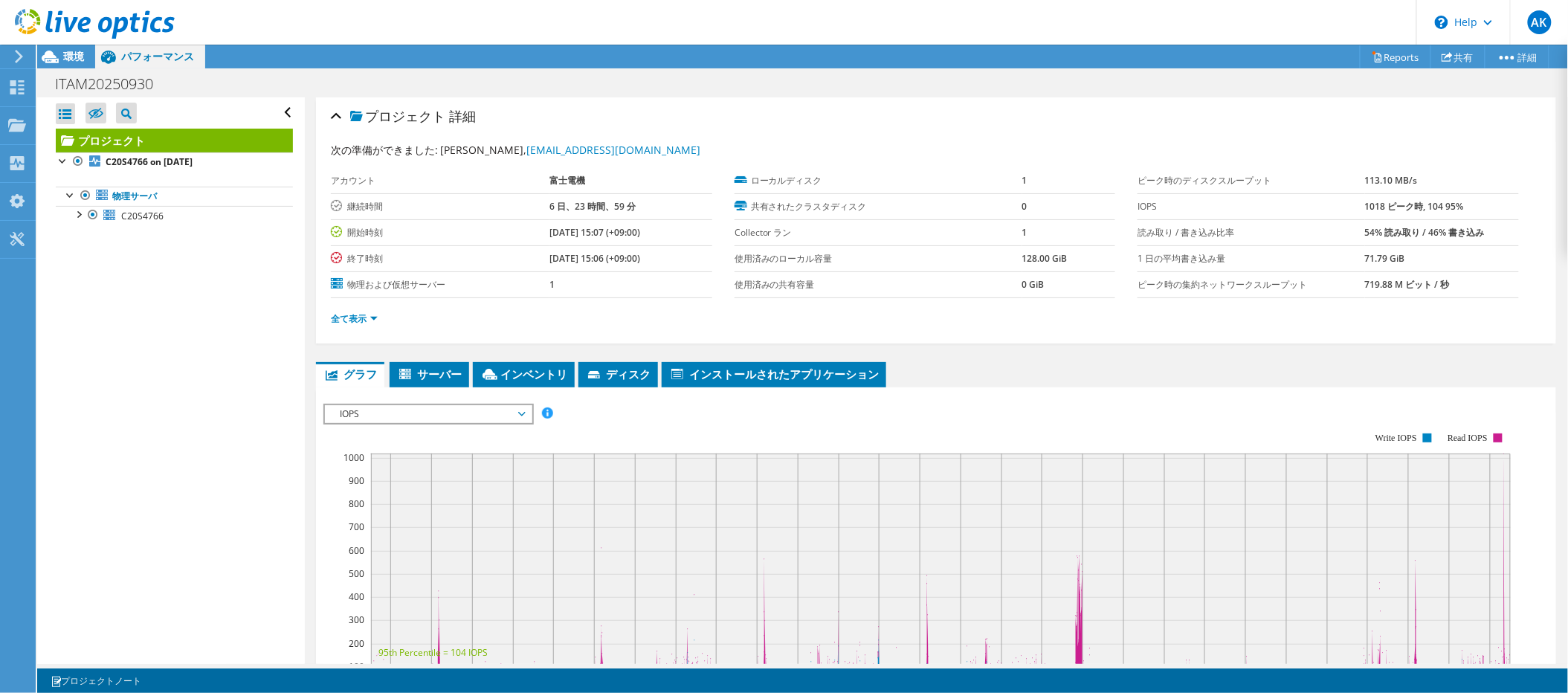
click at [429, 406] on span "IOPS" at bounding box center [428, 413] width 191 height 18
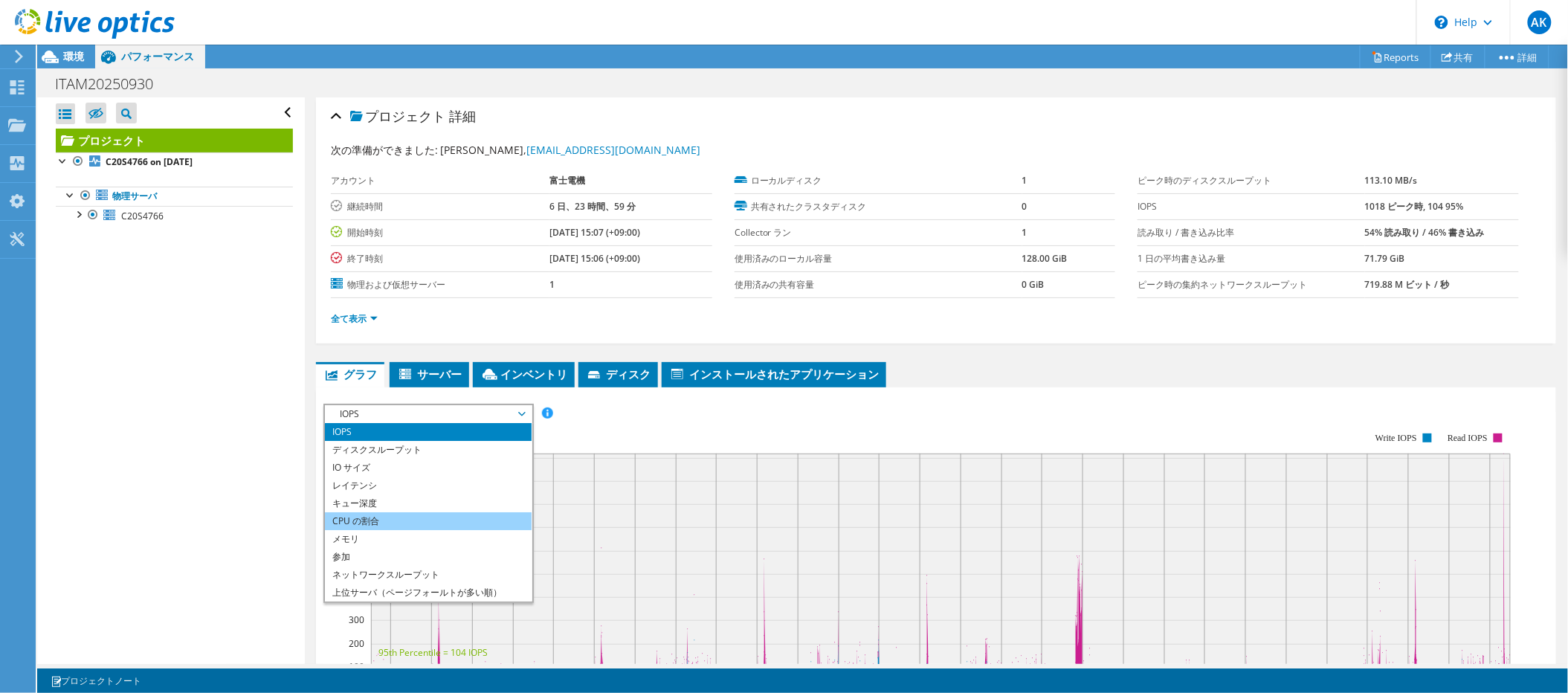
click at [376, 517] on li "CPU の割合" at bounding box center [427, 520] width 206 height 18
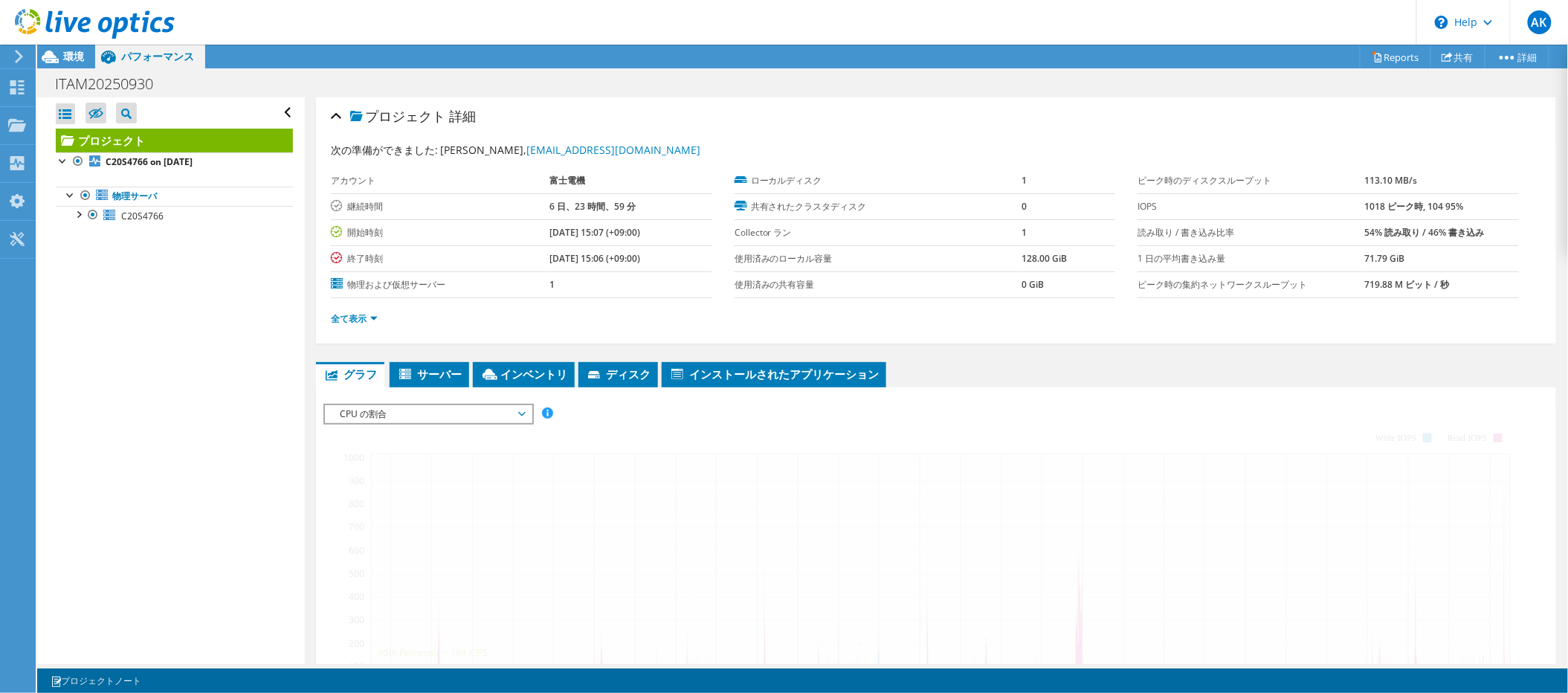
scroll to position [298, 0]
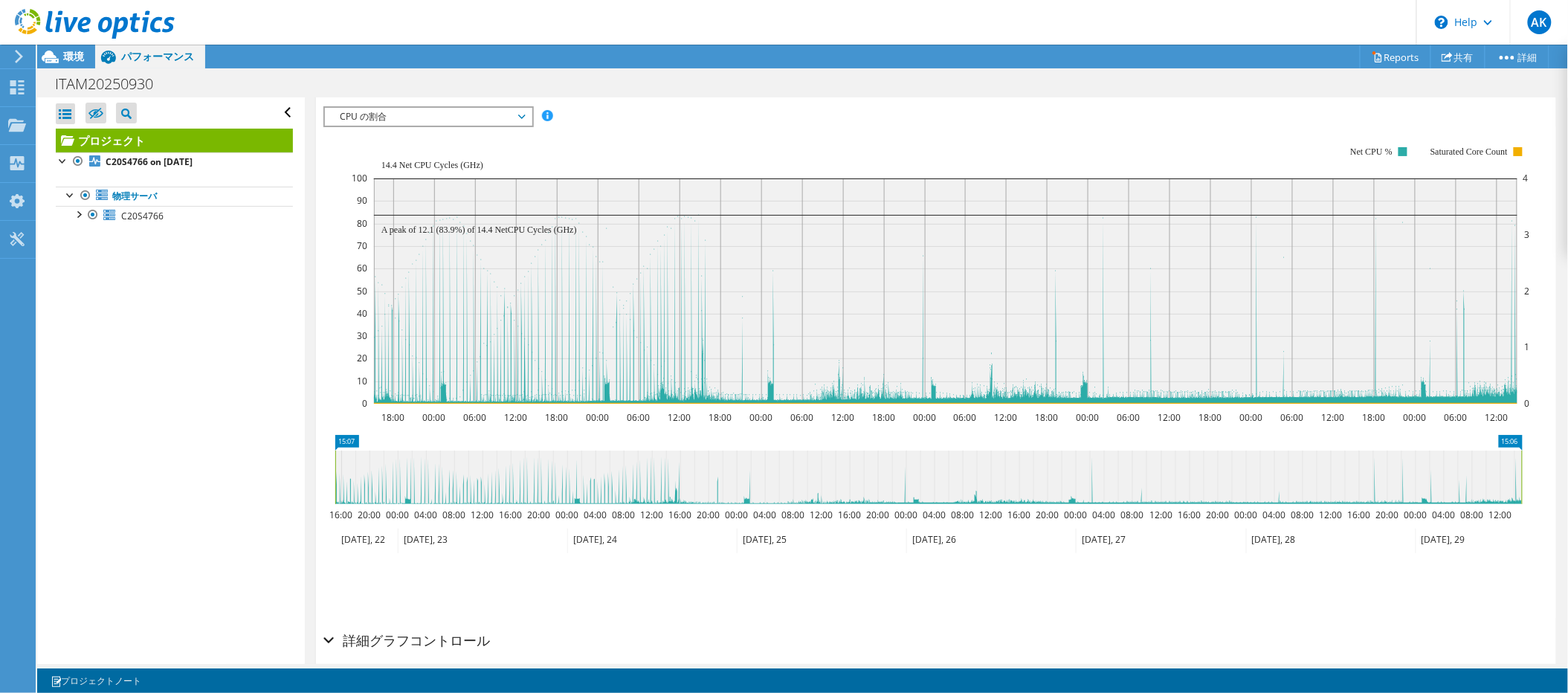
click at [8, 58] on div at bounding box center [17, 56] width 17 height 13
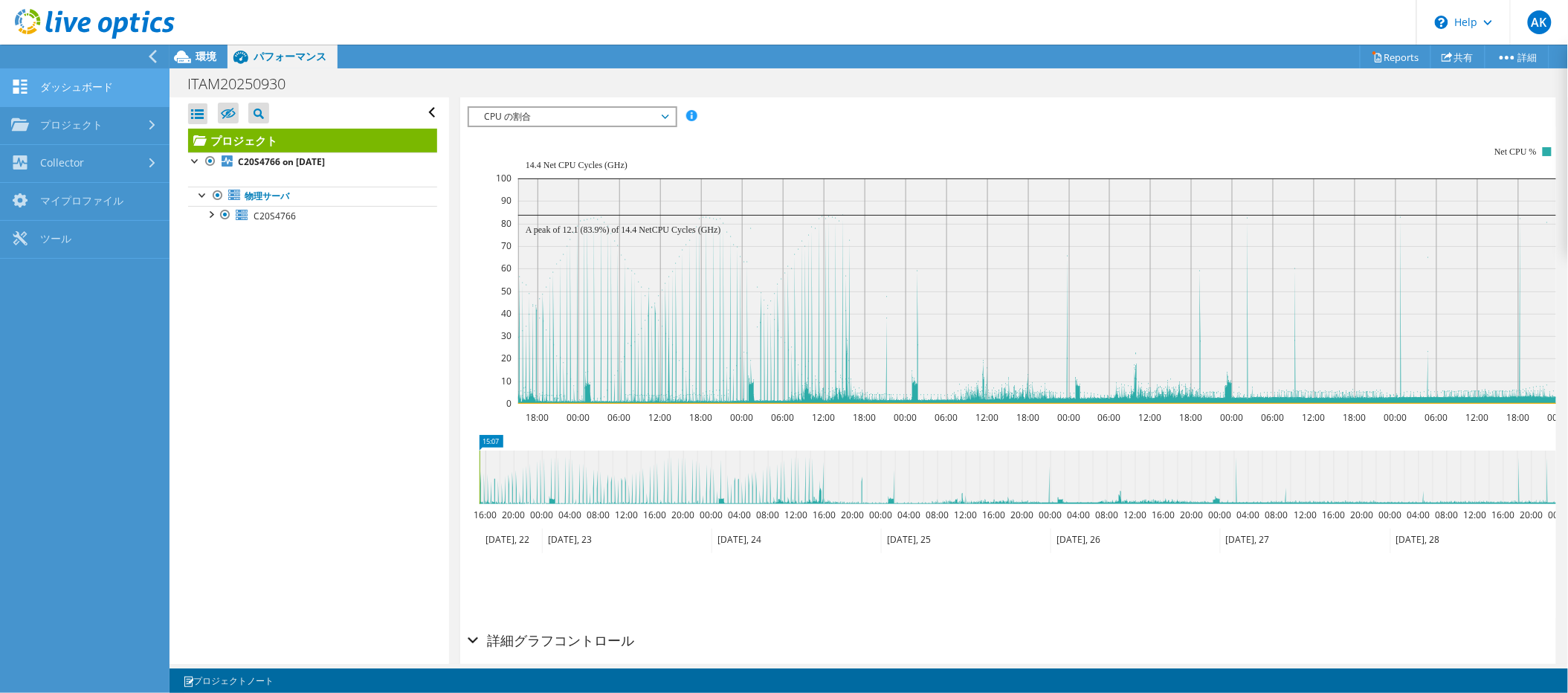
click at [72, 93] on link "ダッシュボード" at bounding box center [84, 88] width 169 height 38
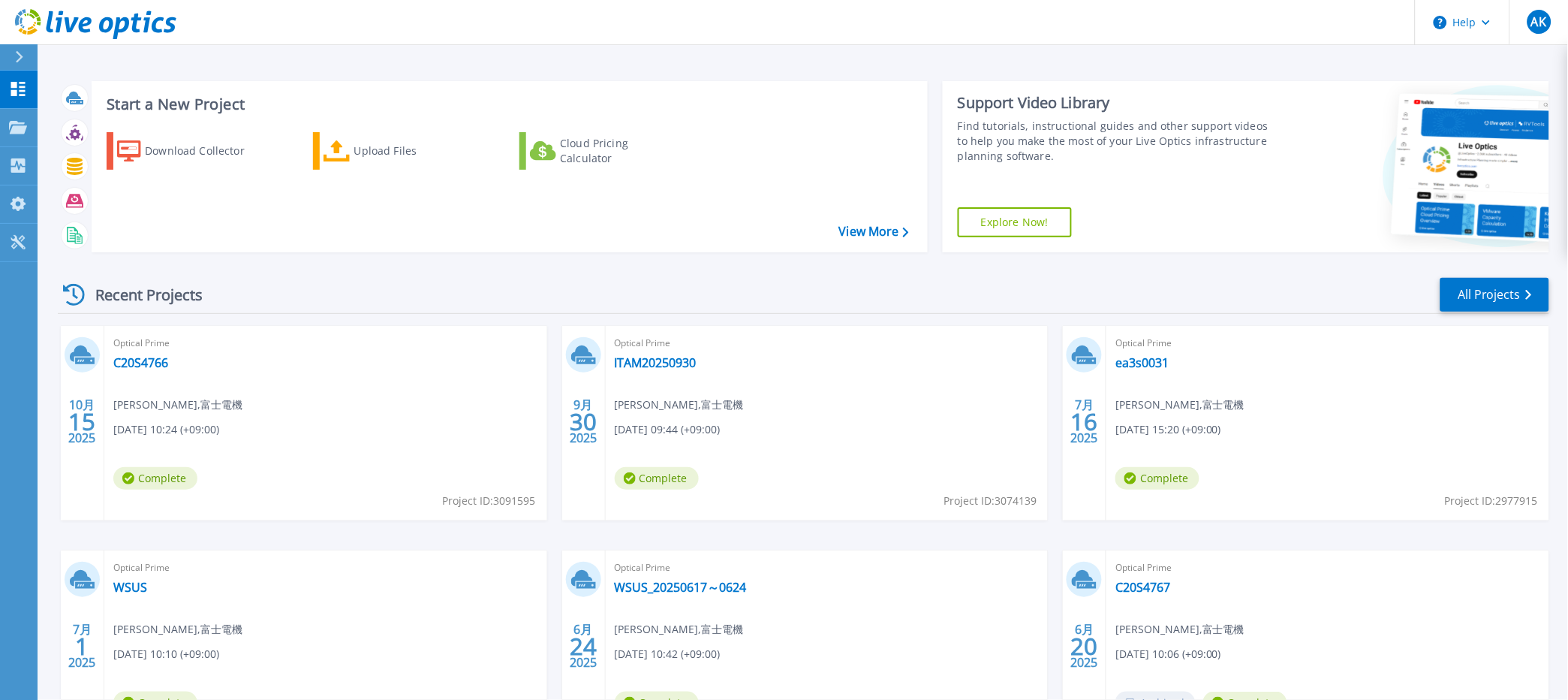
click at [1359, 91] on div at bounding box center [1414, 166] width 271 height 171
click at [113, 358] on link "C20S4766" at bounding box center [140, 362] width 55 height 15
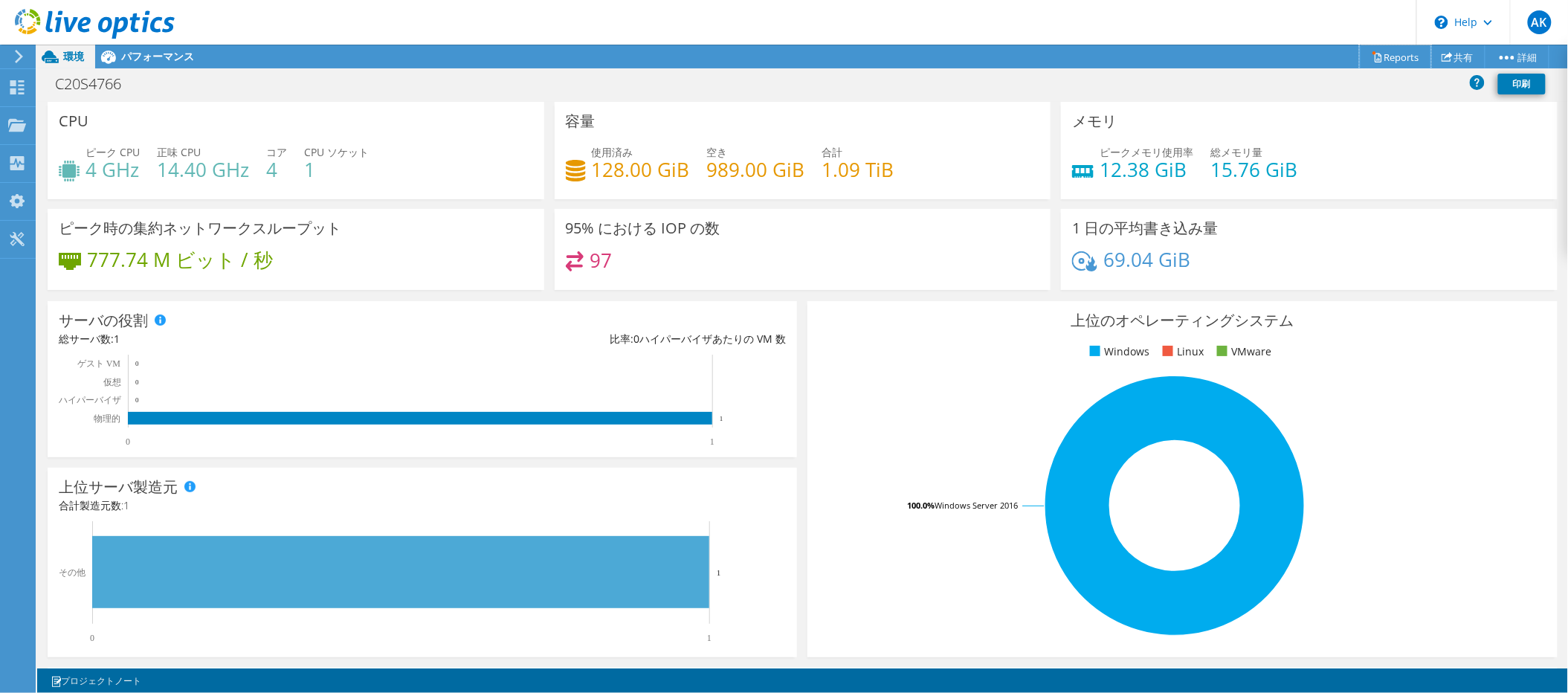
click at [1393, 59] on link "Reports" at bounding box center [1395, 56] width 71 height 23
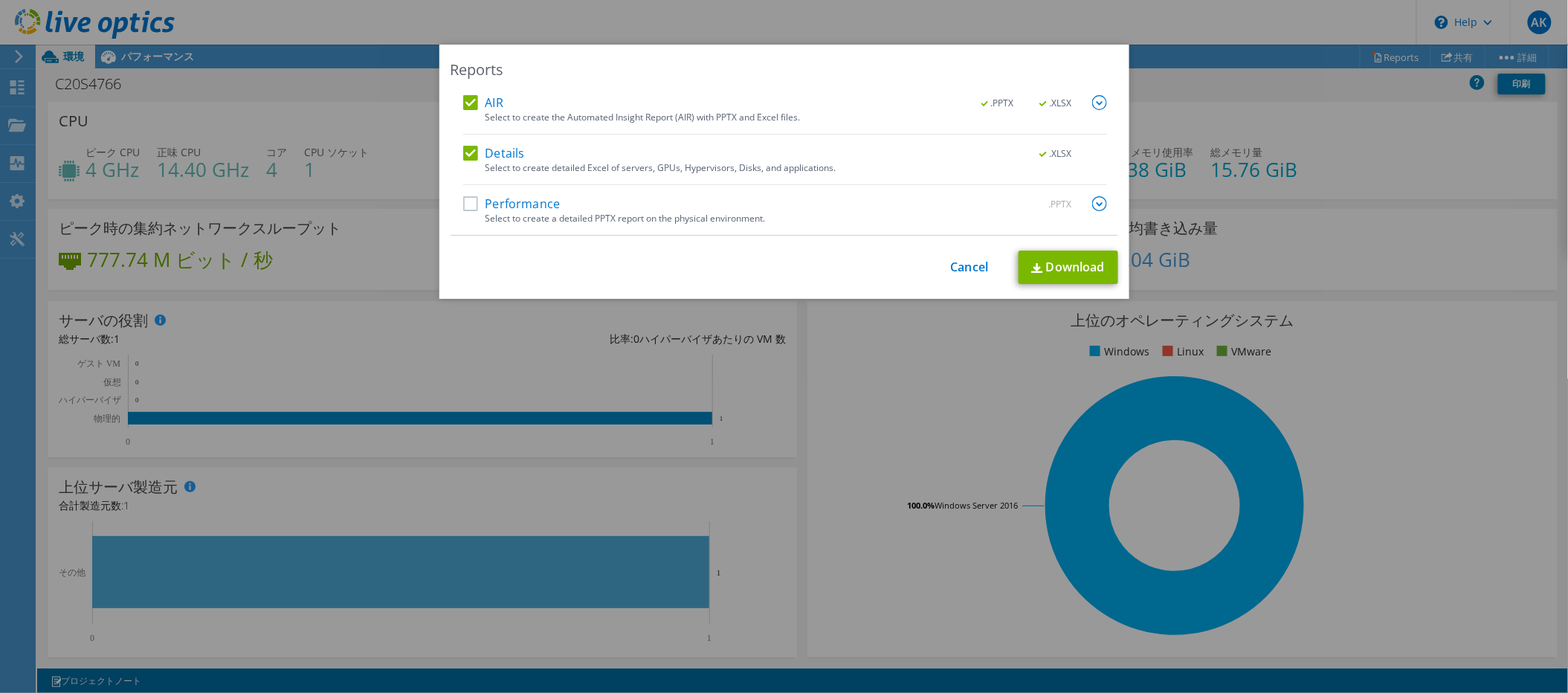
click at [524, 213] on div "Select to create a detailed PPTX report on the physical environment." at bounding box center [796, 218] width 621 height 10
click at [509, 205] on label "Performance" at bounding box center [511, 203] width 97 height 15
click at [0, 0] on input "Performance" at bounding box center [0, 0] width 0 height 0
click at [1092, 201] on img at bounding box center [1099, 203] width 15 height 15
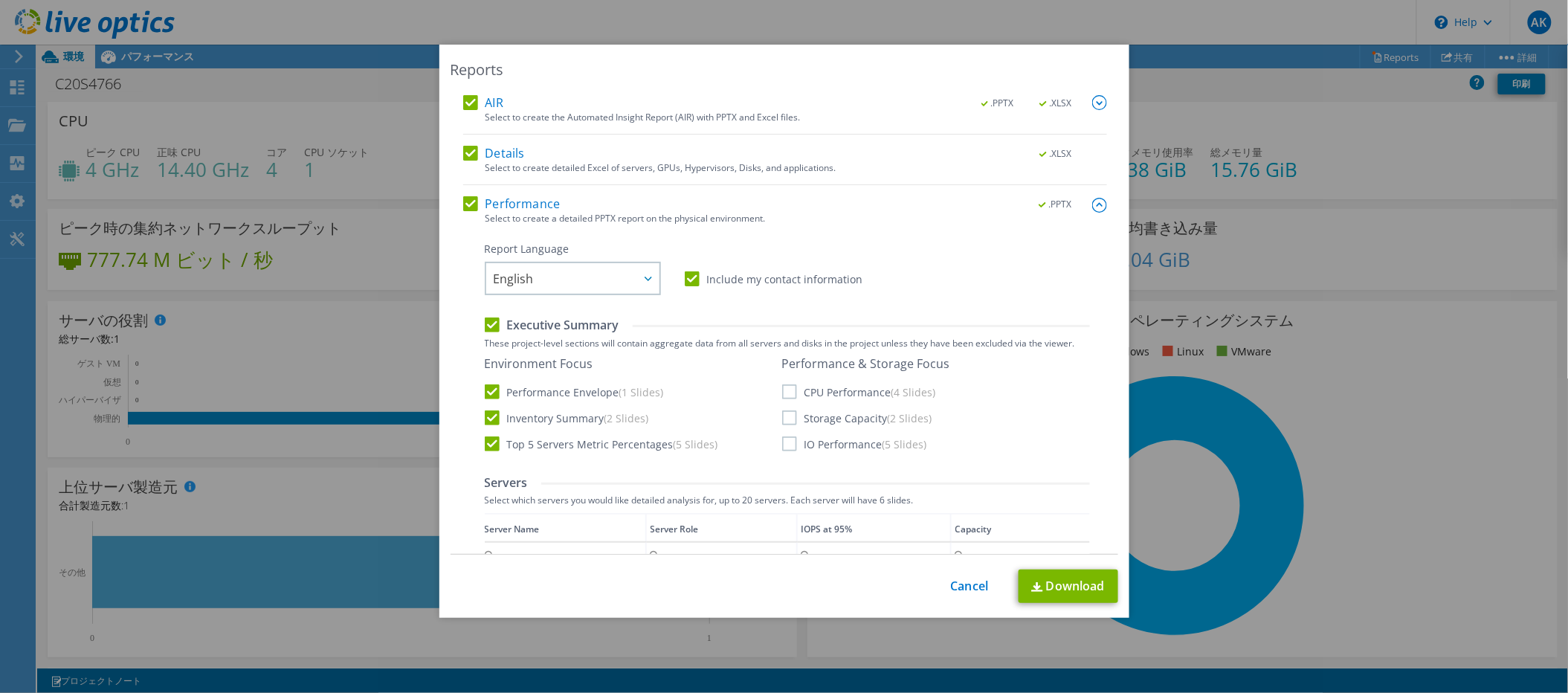
click at [792, 389] on label "CPU Performance (4 Slides)" at bounding box center [859, 392] width 153 height 15
click at [0, 0] on input "CPU Performance (4 Slides)" at bounding box center [0, 0] width 0 height 0
click at [807, 427] on div "Performance & Storage Focus CPU Performance (4 Slides) Storage Capacity (2 Slid…" at bounding box center [866, 403] width 168 height 95
click at [807, 445] on label "IO Performance (5 Slides)" at bounding box center [854, 444] width 145 height 15
click at [0, 0] on input "IO Performance (5 Slides)" at bounding box center [0, 0] width 0 height 0
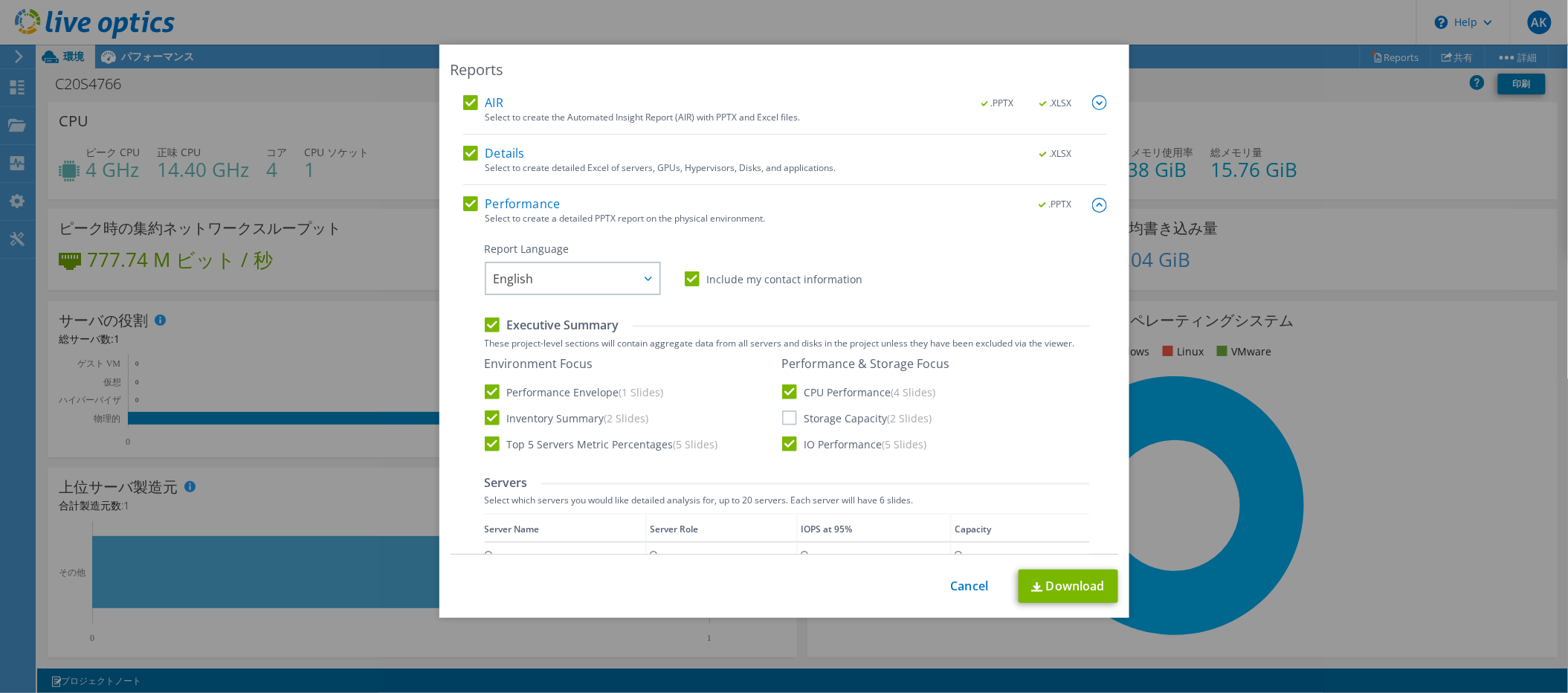
click at [805, 417] on label "Storage Capacity (2 Slides)" at bounding box center [857, 418] width 150 height 15
click at [0, 0] on input "Storage Capacity (2 Slides)" at bounding box center [0, 0] width 0 height 0
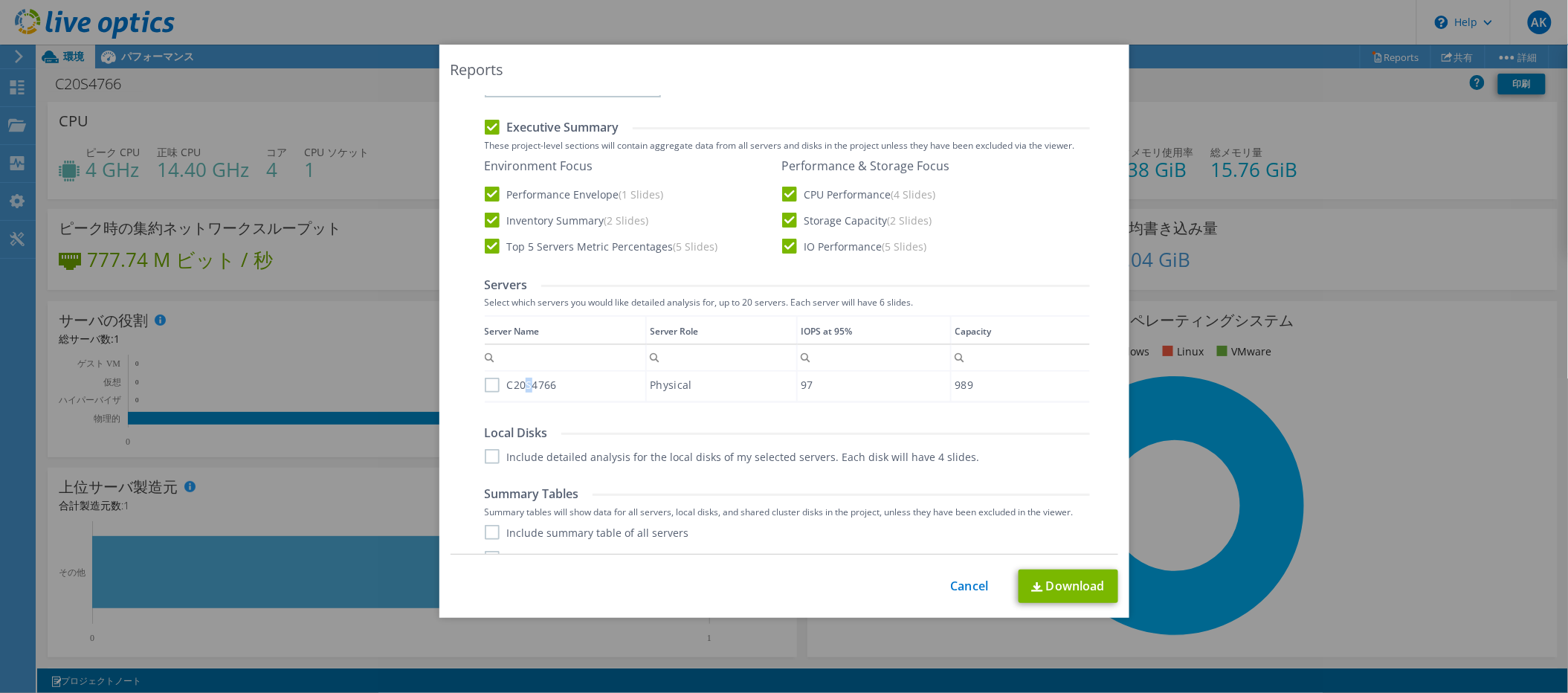
click at [521, 382] on label "C20S4766" at bounding box center [521, 385] width 72 height 15
click at [507, 488] on label "Summary Tables" at bounding box center [532, 493] width 94 height 17
click at [504, 460] on label "Include detailed analysis for the local disks of my selected servers. Each disk…" at bounding box center [732, 456] width 496 height 15
click at [0, 0] on input "Include detailed analysis for the local disks of my selected servers. Each disk…" at bounding box center [0, 0] width 0 height 0
click at [484, 390] on label "C20S4766" at bounding box center [521, 385] width 72 height 15
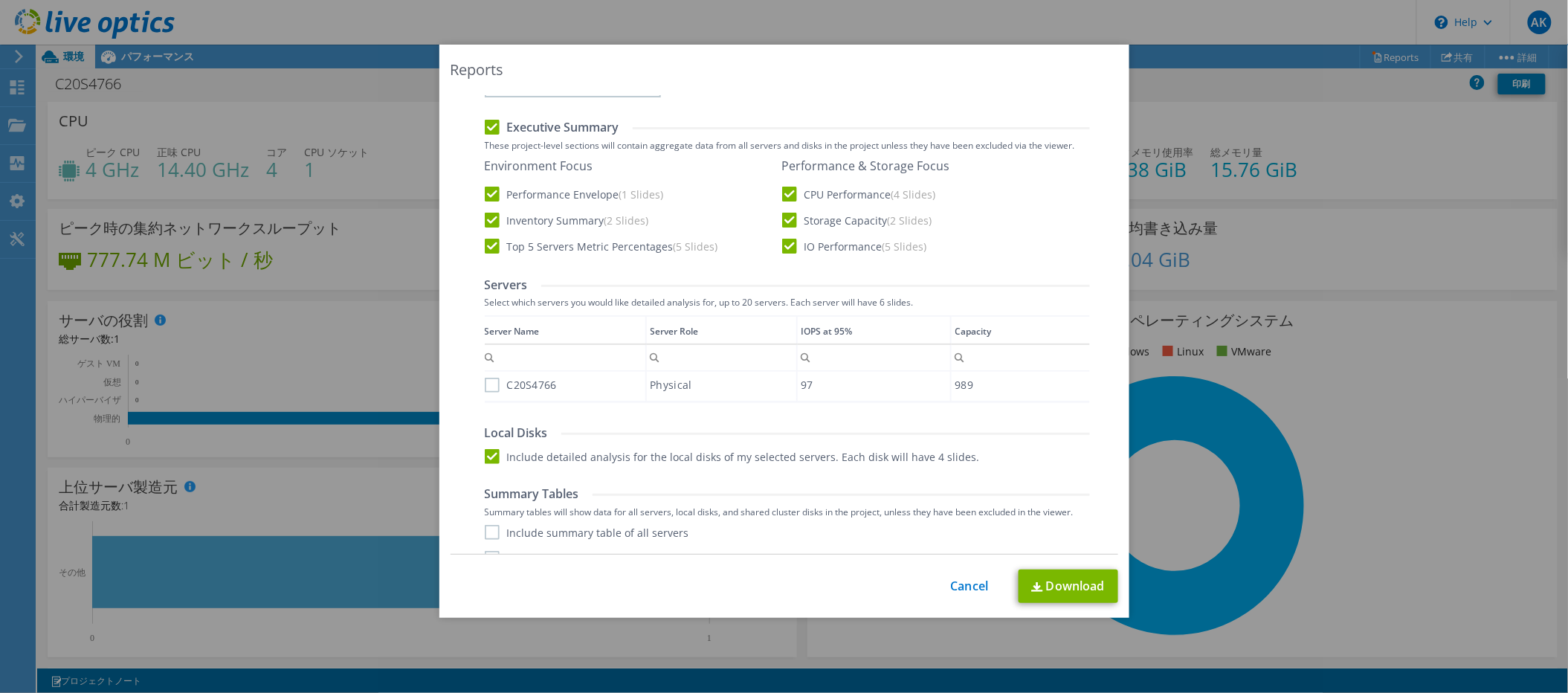
click at [0, 0] on input "C20S4766" at bounding box center [0, 0] width 0 height 0
click at [498, 538] on label "Include summary table of all servers" at bounding box center [586, 532] width 204 height 15
click at [0, 0] on input "Include summary table of all servers" at bounding box center [0, 0] width 0 height 0
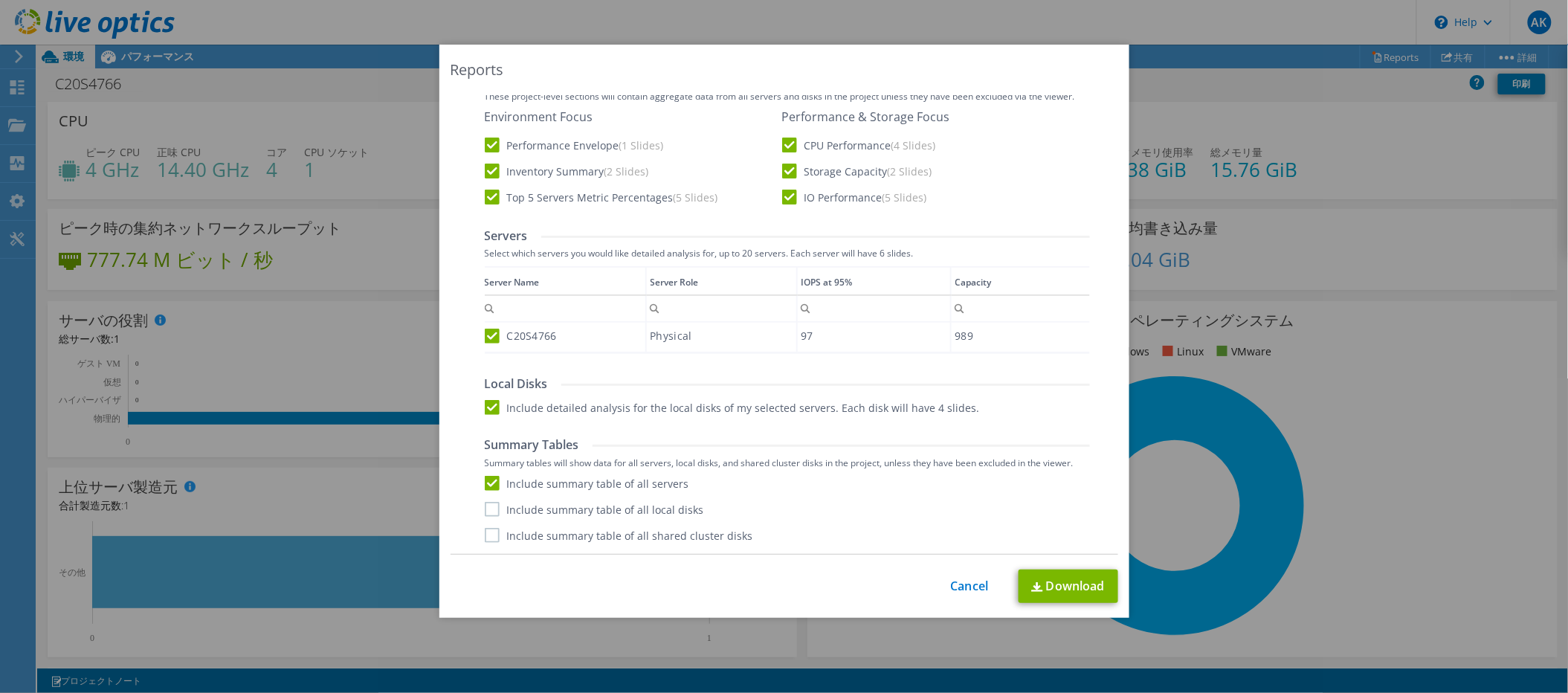
click at [497, 507] on label "Include summary table of all local disks" at bounding box center [594, 509] width 219 height 15
click at [0, 0] on input "Include summary table of all local disks" at bounding box center [0, 0] width 0 height 0
click at [498, 528] on label "Include summary table of all shared cluster disks" at bounding box center [619, 535] width 268 height 15
click at [0, 0] on input "Include summary table of all shared cluster disks" at bounding box center [0, 0] width 0 height 0
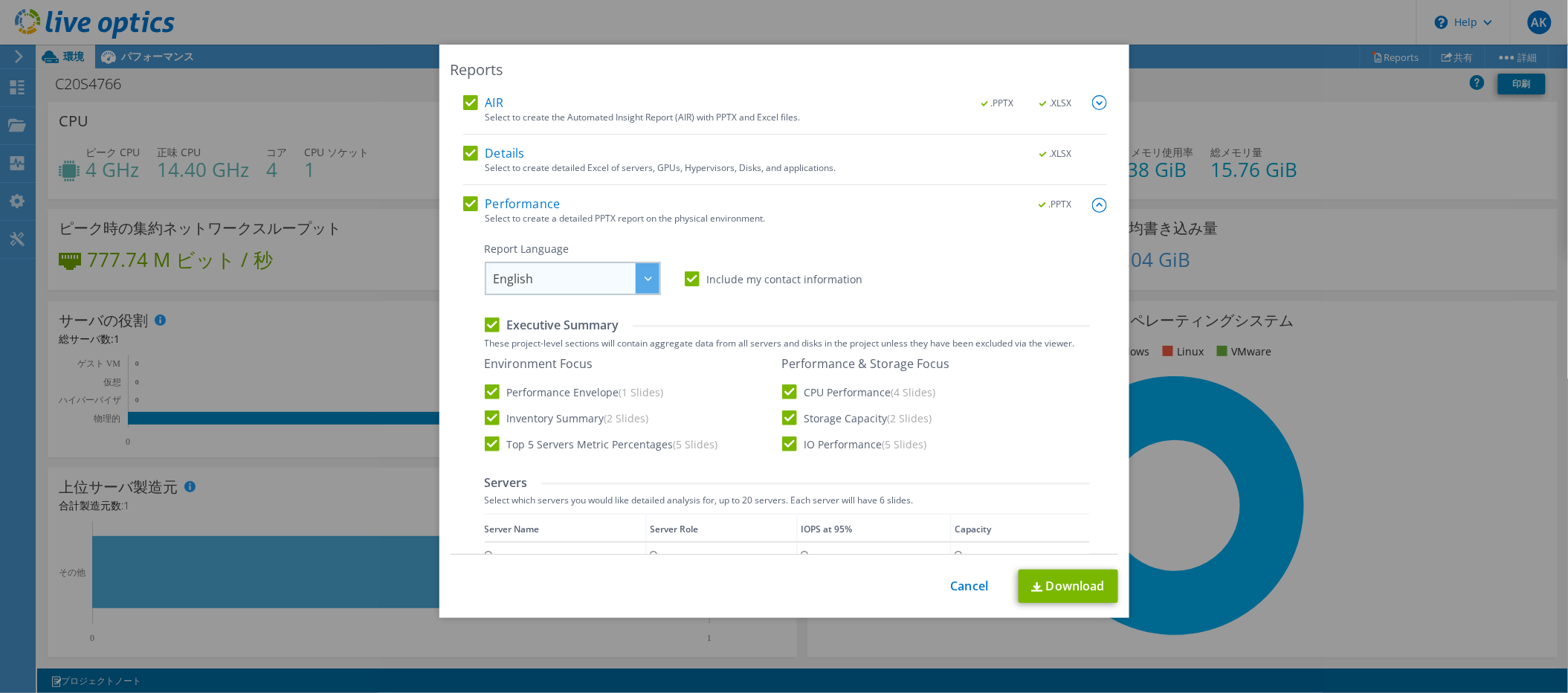
click at [550, 275] on span "English" at bounding box center [576, 278] width 165 height 30
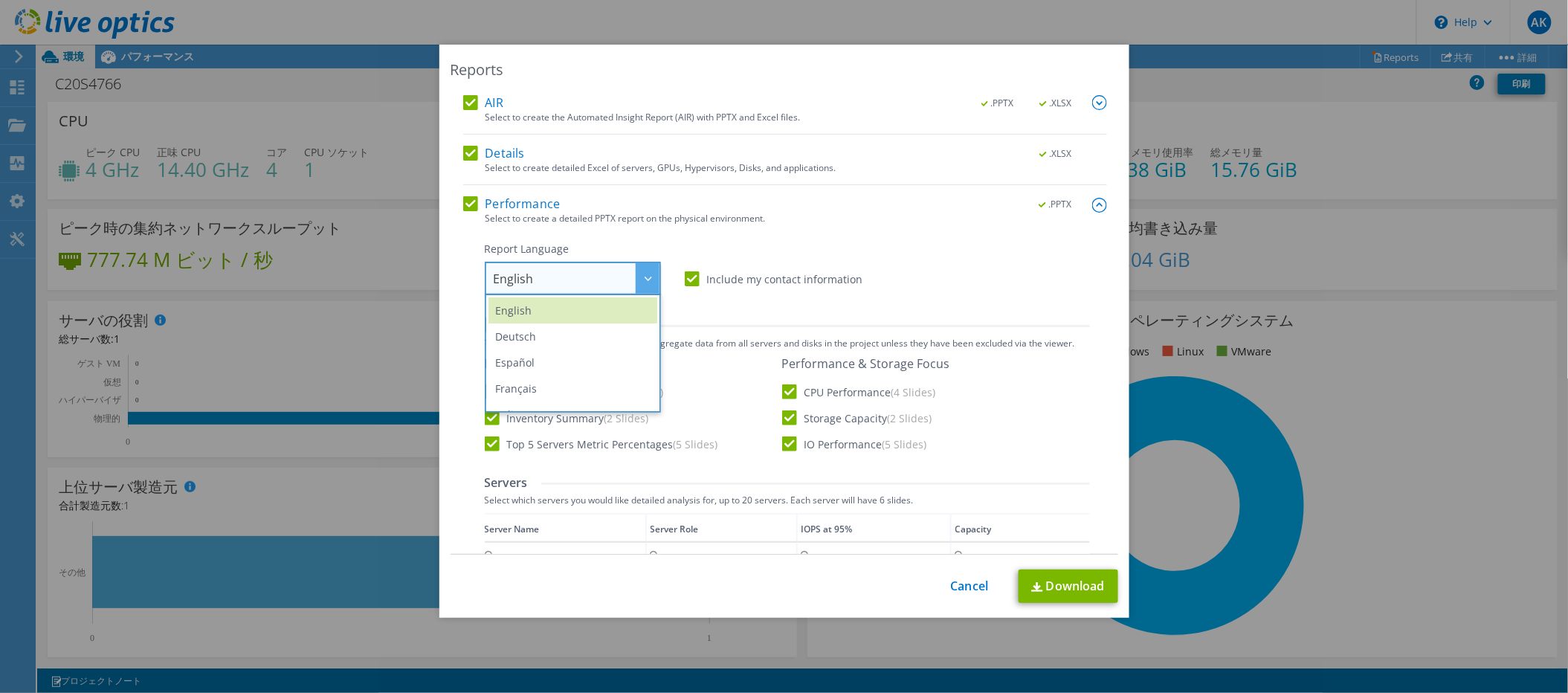
scroll to position [175, 0]
click at [537, 380] on li "中文" at bounding box center [572, 370] width 169 height 26
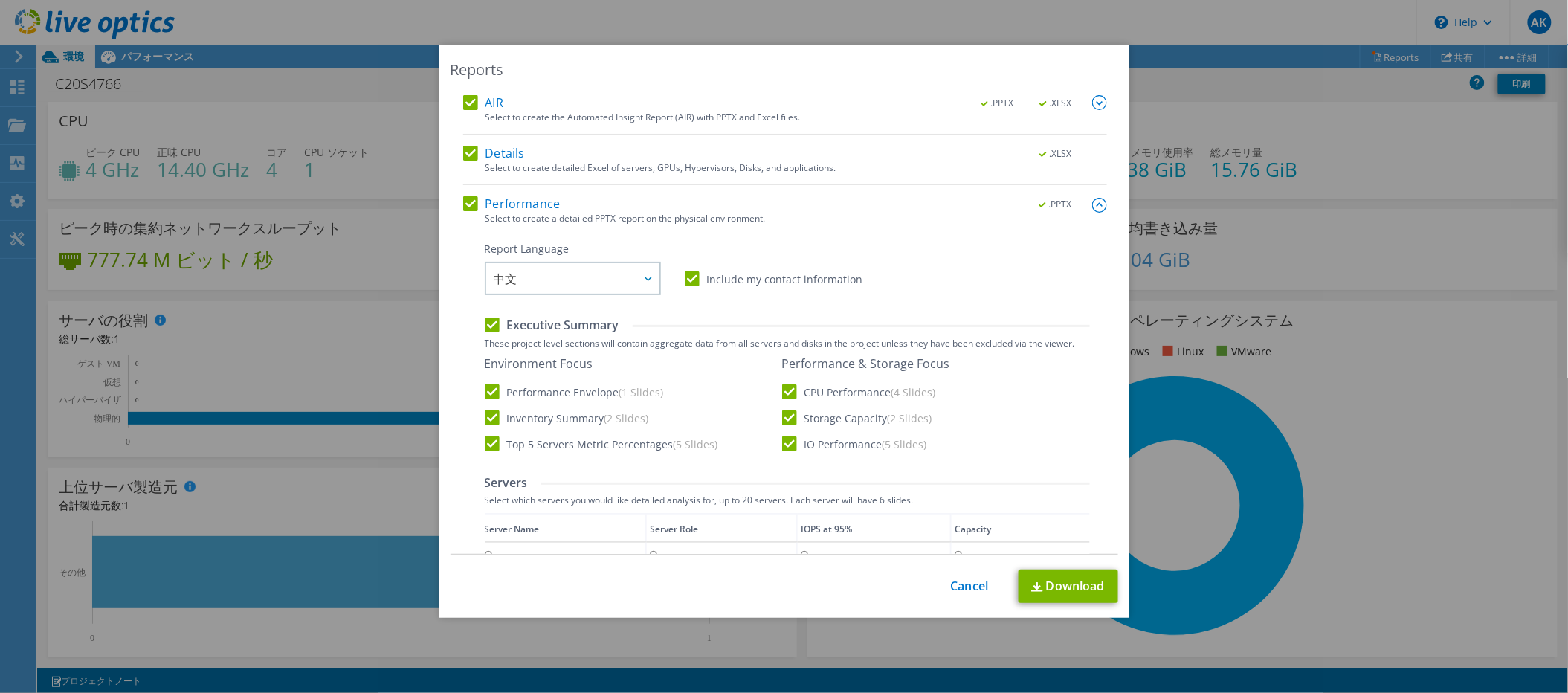
drag, startPoint x: 559, startPoint y: 284, endPoint x: 513, endPoint y: 400, distance: 124.8
click at [559, 283] on span "中文" at bounding box center [576, 278] width 165 height 30
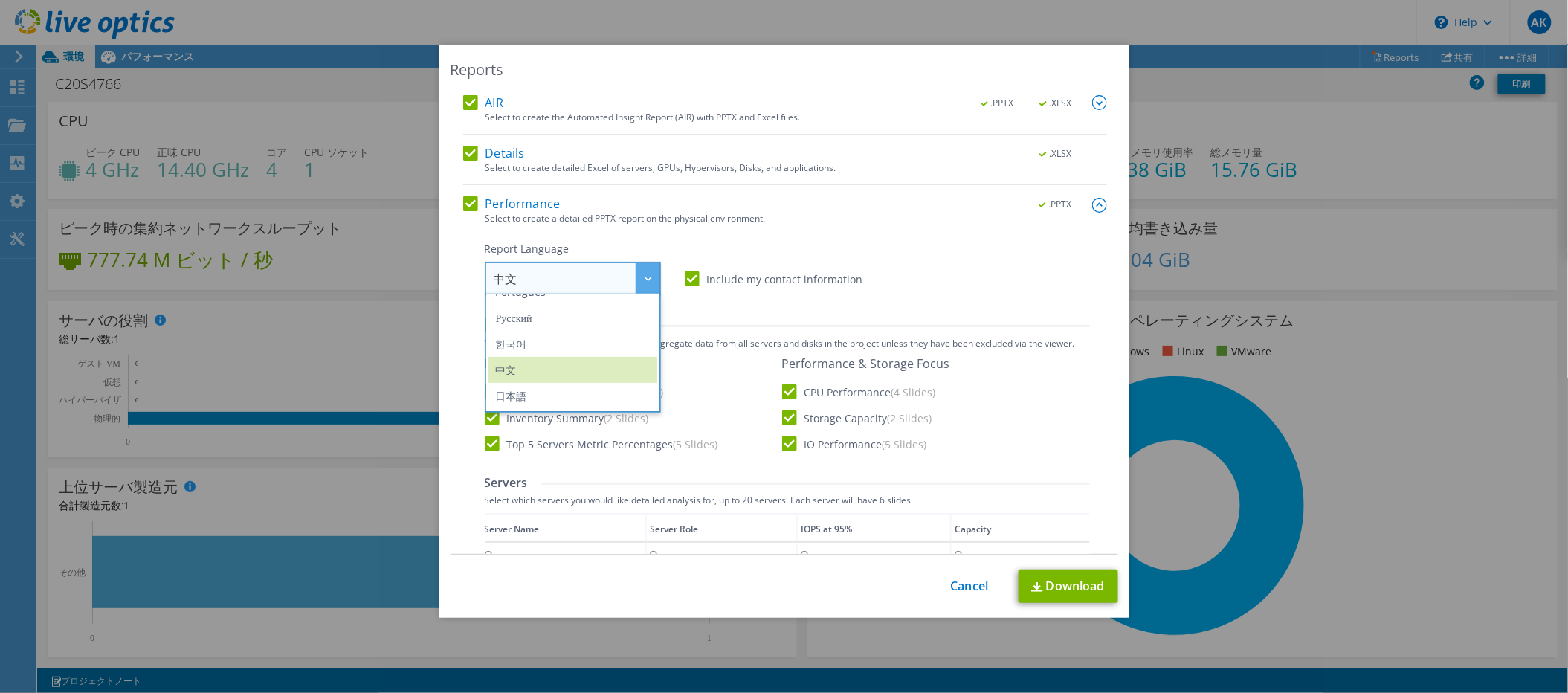
scroll to position [249, 0]
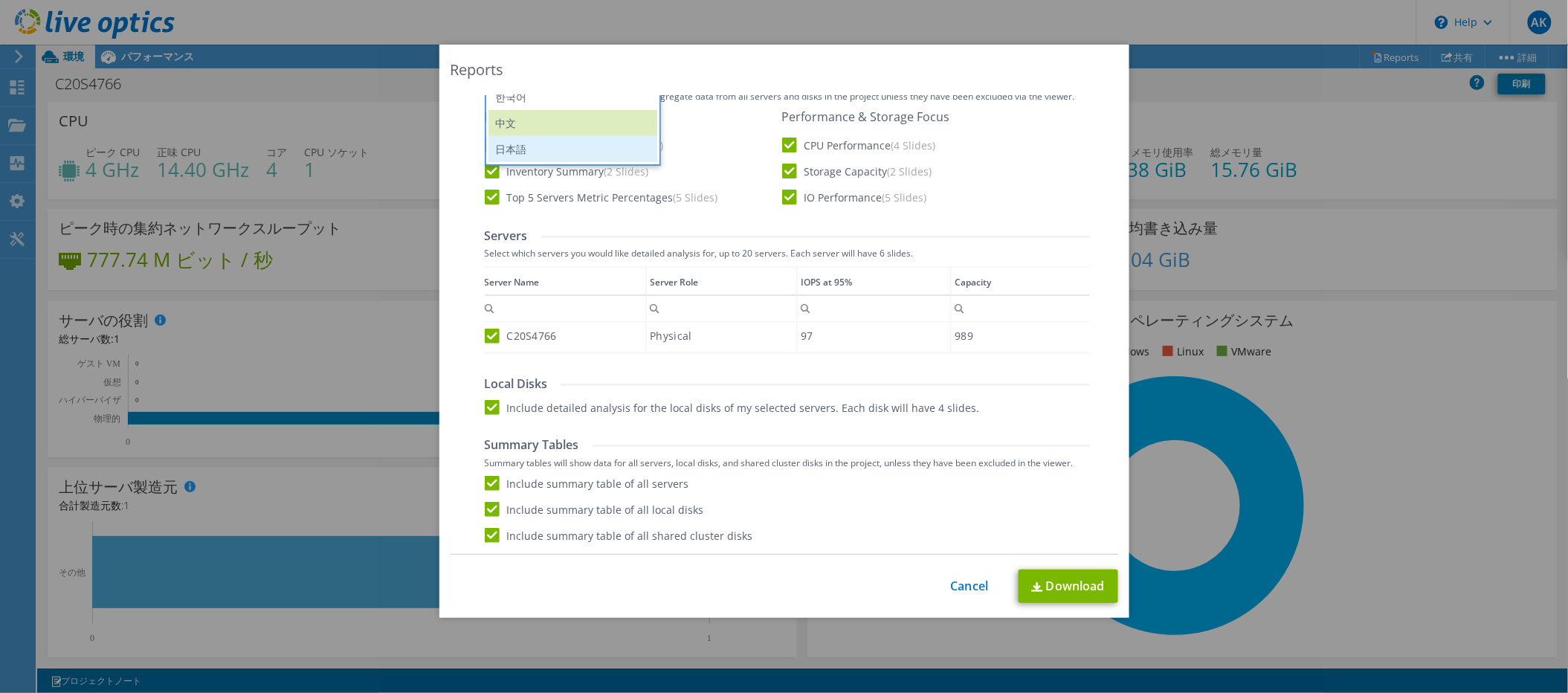
click at [553, 150] on li "日本語" at bounding box center [572, 149] width 169 height 26
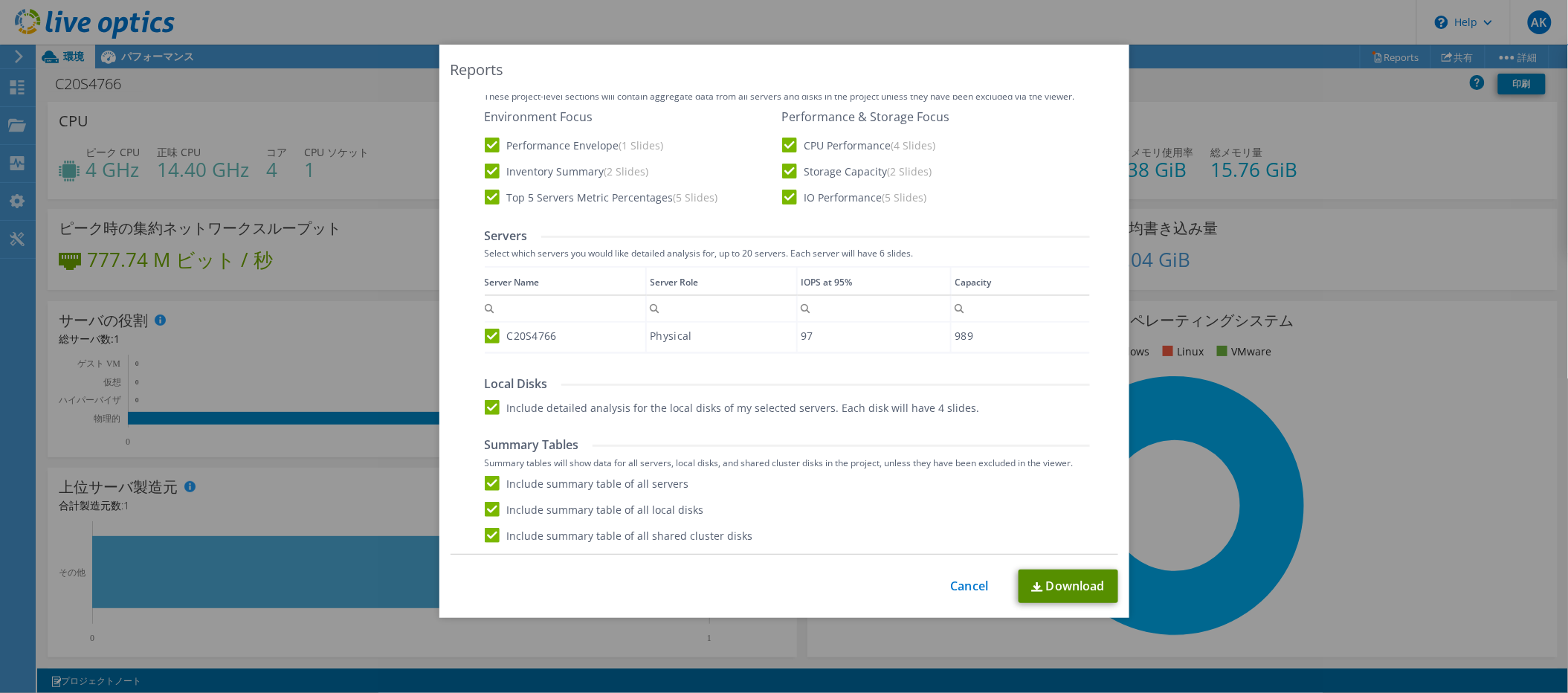
click at [1054, 594] on link "Download" at bounding box center [1069, 586] width 100 height 33
